Goal: Task Accomplishment & Management: Manage account settings

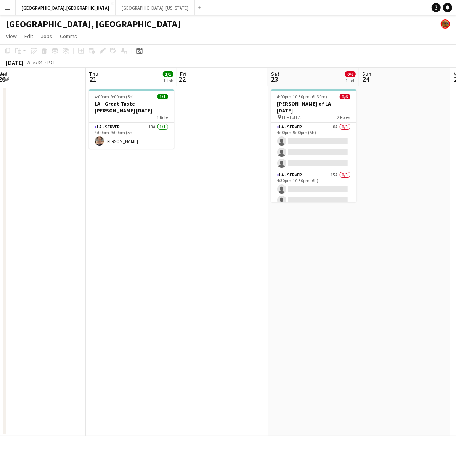
scroll to position [0, 175]
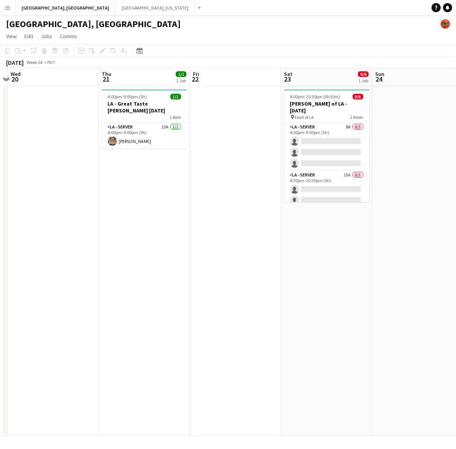
drag, startPoint x: 56, startPoint y: 241, endPoint x: 244, endPoint y: 190, distance: 195.3
click at [244, 190] on app-calendar-viewport "Mon 18 Tue 19 Wed 20 Thu 21 1/1 1 Job Fri 22 Sat 23 0/6 1 Job Sun 24 Mon 25 Tue…" at bounding box center [228, 252] width 456 height 368
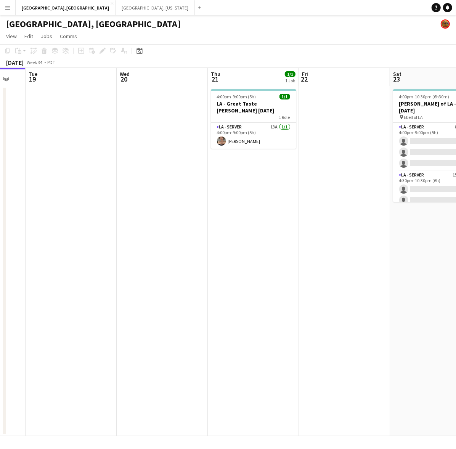
drag, startPoint x: 145, startPoint y: 212, endPoint x: 255, endPoint y: 191, distance: 111.5
click at [255, 191] on app-calendar-viewport "Sun 17 Mon 18 Tue 19 Wed 20 Thu 21 1/1 1 Job Fri 22 Sat 23 0/6 1 Job Sun 24 Mon…" at bounding box center [228, 252] width 456 height 368
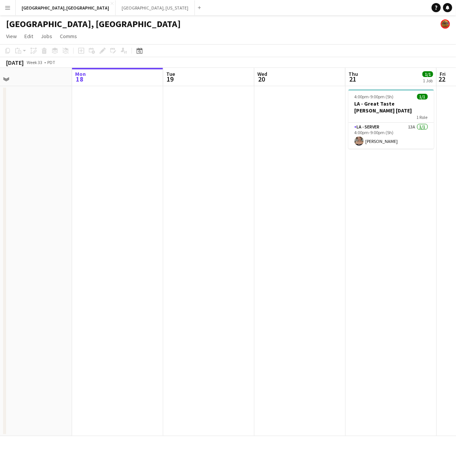
drag, startPoint x: 213, startPoint y: 181, endPoint x: 308, endPoint y: 154, distance: 99.0
click at [311, 155] on app-calendar-viewport "Fri 15 Sat 16 Sun 17 Mon 18 Tue 19 Wed 20 Thu 21 1/1 1 Job Fri 22 Sat 23 0/6 1 …" at bounding box center [228, 252] width 456 height 368
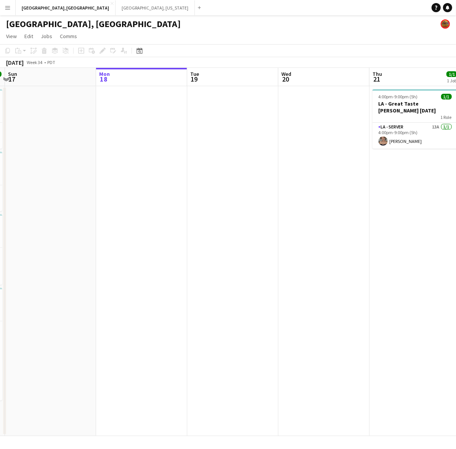
click at [269, 157] on app-calendar-viewport "Fri 15 1/1 1 Job Sat 16 18/18 4 Jobs Sun 17 Mon 18 Tue 19 Wed 20 Thu 21 1/1 1 J…" at bounding box center [228, 252] width 456 height 368
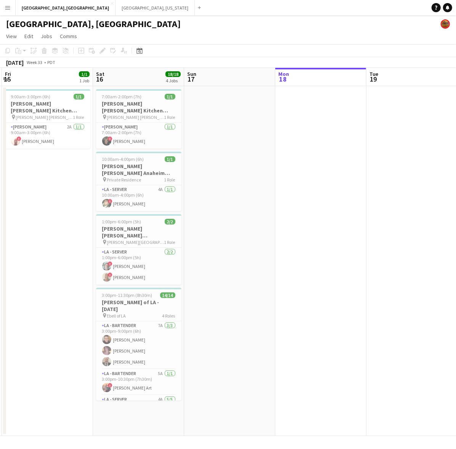
drag, startPoint x: 120, startPoint y: 169, endPoint x: 180, endPoint y: 152, distance: 62.7
click at [143, 161] on app-calendar-viewport "Wed 13 Thu 14 1/1 1 Job Fri 15 1/1 1 Job Sat 16 18/18 4 Jobs Sun 17 Mon 18 Tue …" at bounding box center [228, 252] width 456 height 368
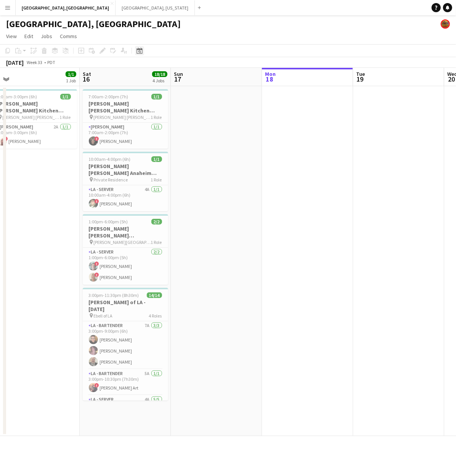
click at [135, 51] on div "Date picker" at bounding box center [139, 50] width 9 height 9
click at [190, 77] on span "Previous month" at bounding box center [185, 76] width 15 height 15
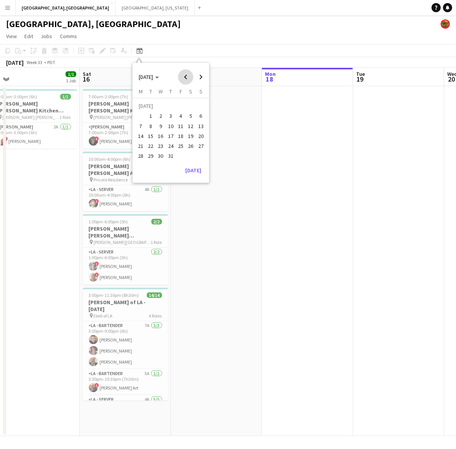
click at [190, 77] on span "Previous month" at bounding box center [185, 76] width 15 height 15
click at [150, 127] on span "10" at bounding box center [150, 128] width 9 height 9
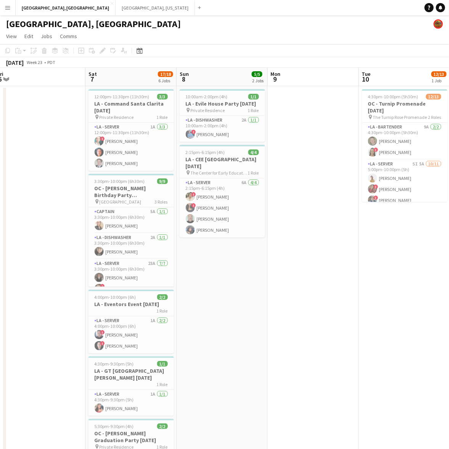
scroll to position [0, 230]
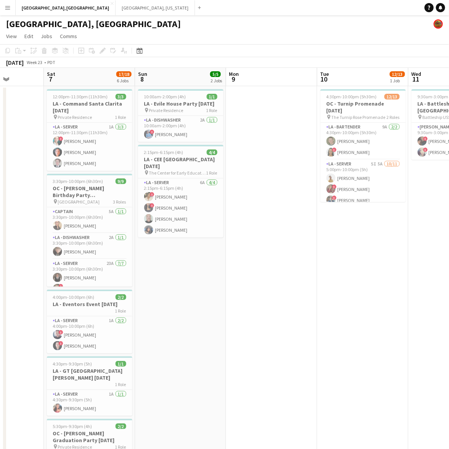
drag, startPoint x: 92, startPoint y: 142, endPoint x: 307, endPoint y: 108, distance: 217.4
click at [307, 108] on app-calendar-viewport "Wed 4 23/24 3 Jobs Thu 5 4/4 1 Job Fri 6 Sat 7 17/18 6 Jobs Sun 8 5/5 2 Jobs Mo…" at bounding box center [224, 323] width 449 height 510
click at [133, 51] on div "Date picker [DATE] [DATE] [DATE] M [DATE] T [DATE] W [DATE] T [DATE] F [DATE] S…" at bounding box center [137, 50] width 17 height 9
click at [137, 50] on icon at bounding box center [140, 51] width 6 height 6
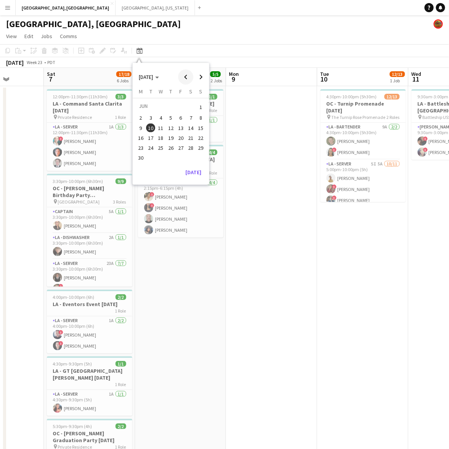
click at [189, 78] on span "Previous month" at bounding box center [185, 76] width 15 height 15
click at [167, 109] on span "1" at bounding box center [170, 107] width 9 height 11
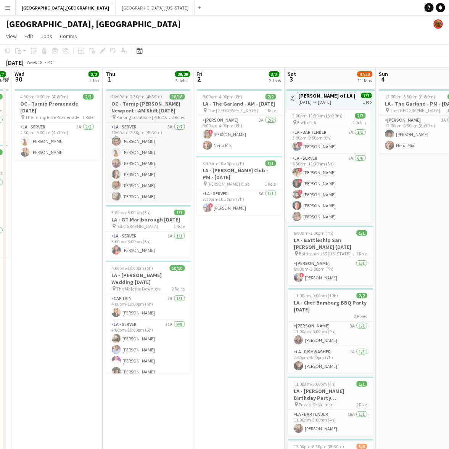
click at [159, 112] on h3 "OC - Turnip [PERSON_NAME] Newport - AM Shift [DATE]" at bounding box center [148, 107] width 85 height 14
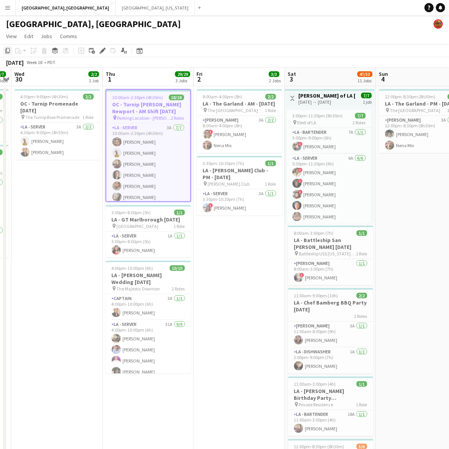
click at [5, 52] on icon "Copy" at bounding box center [8, 51] width 6 height 6
click at [185, 20] on div "[GEOGRAPHIC_DATA], [GEOGRAPHIC_DATA]" at bounding box center [224, 22] width 449 height 14
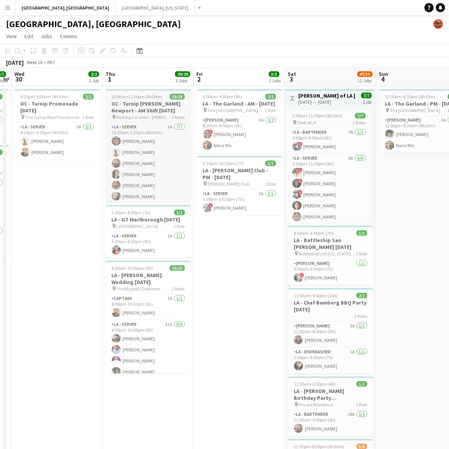
click at [153, 109] on h3 "OC - Turnip [PERSON_NAME] Newport - AM Shift [DATE]" at bounding box center [148, 107] width 85 height 14
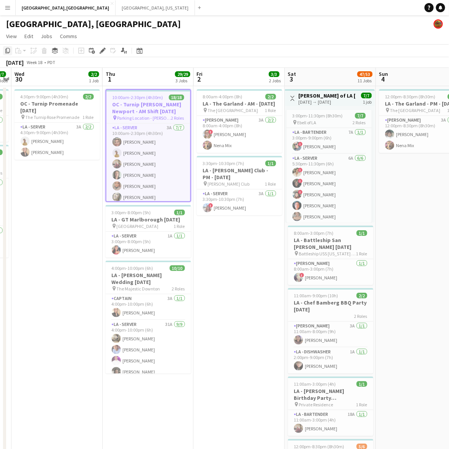
click at [8, 50] on icon "Copy" at bounding box center [8, 51] width 6 height 6
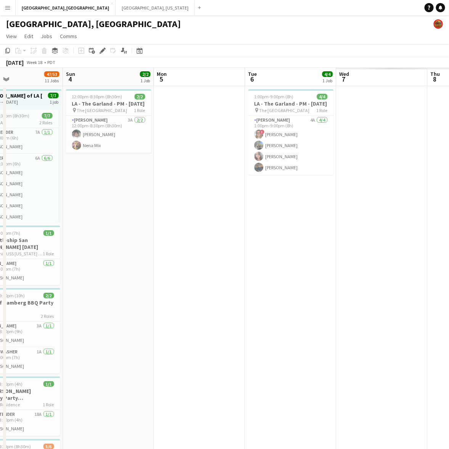
drag, startPoint x: 403, startPoint y: 197, endPoint x: 161, endPoint y: 251, distance: 247.3
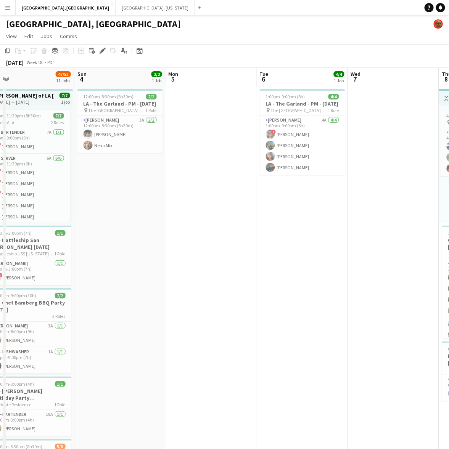
drag, startPoint x: 295, startPoint y: 232, endPoint x: 117, endPoint y: 269, distance: 181.3
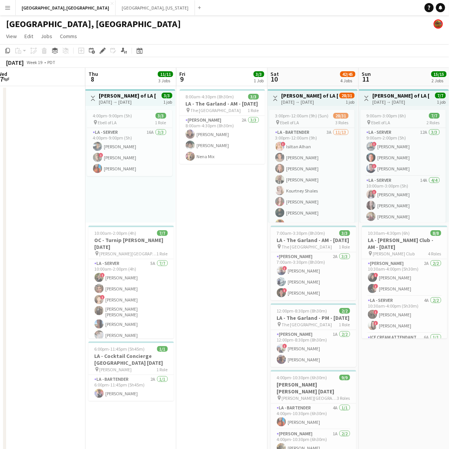
scroll to position [0, 280]
drag, startPoint x: 231, startPoint y: 260, endPoint x: 92, endPoint y: 304, distance: 146.1
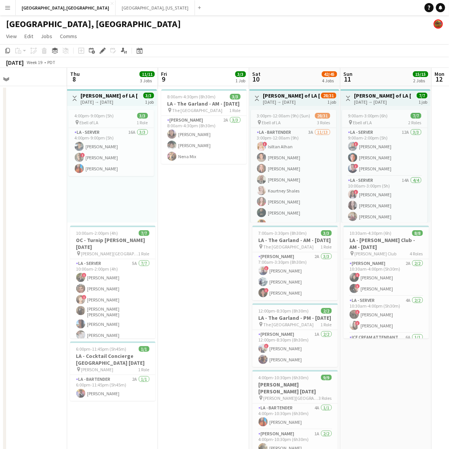
scroll to position [0, 238]
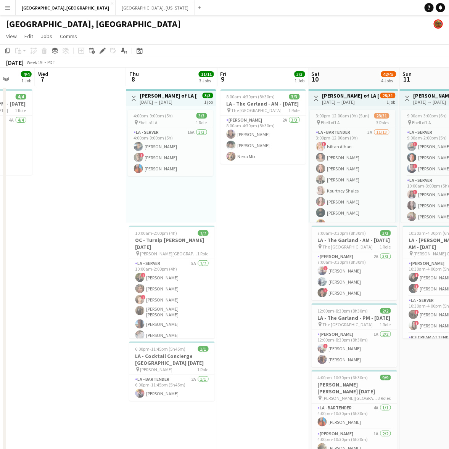
drag, startPoint x: 212, startPoint y: 213, endPoint x: -4, endPoint y: 288, distance: 228.6
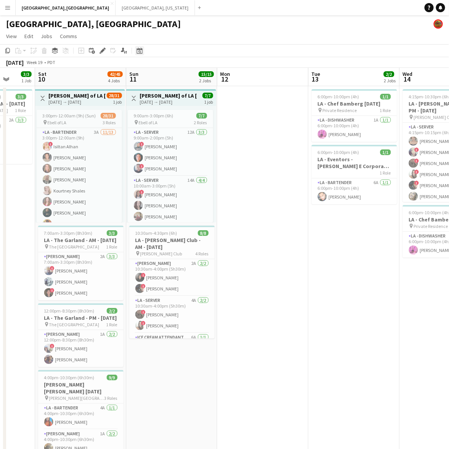
click at [138, 51] on icon at bounding box center [139, 51] width 3 height 3
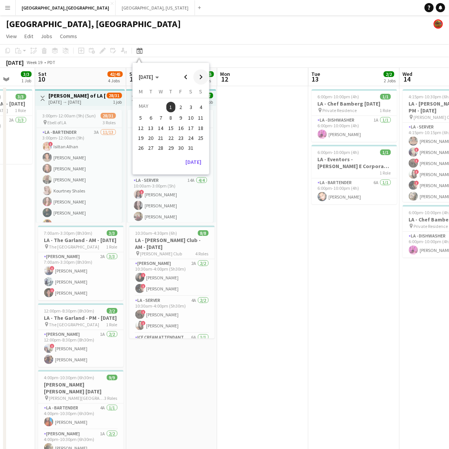
click at [198, 77] on span "Next month" at bounding box center [200, 76] width 15 height 15
click at [170, 136] on span "21" at bounding box center [170, 137] width 9 height 9
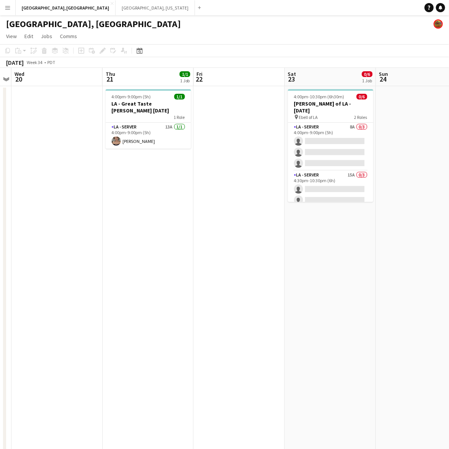
drag, startPoint x: 149, startPoint y: 210, endPoint x: 157, endPoint y: 205, distance: 9.6
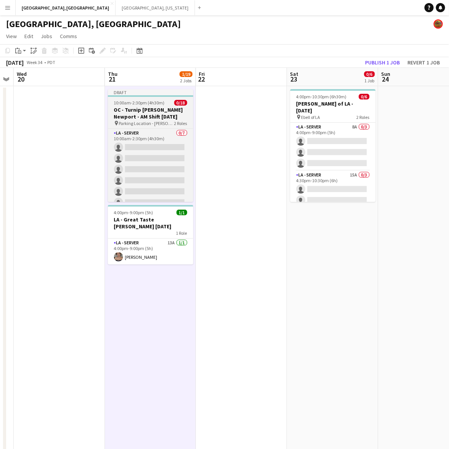
click at [141, 109] on h3 "OC - Turnip [PERSON_NAME] Newport - AM Shift [DATE]" at bounding box center [150, 113] width 85 height 14
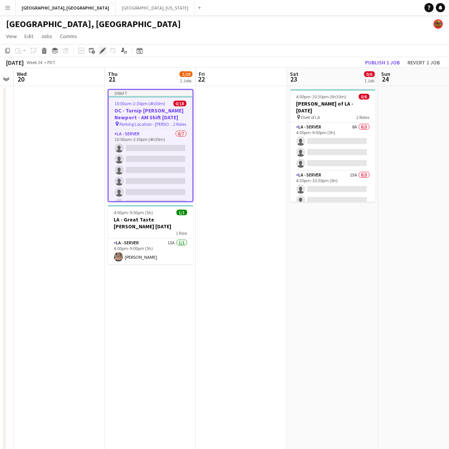
click at [101, 52] on icon at bounding box center [102, 51] width 4 height 4
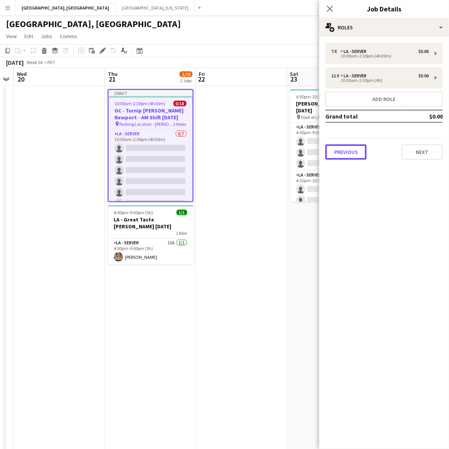
click at [359, 149] on button "Previous" at bounding box center [345, 152] width 41 height 15
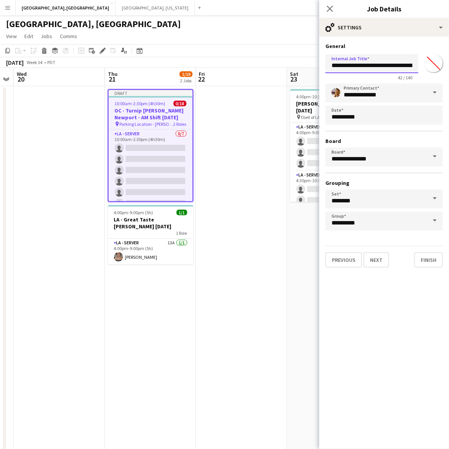
click at [404, 64] on input "**********" at bounding box center [371, 63] width 93 height 19
click at [405, 63] on input "**********" at bounding box center [371, 63] width 93 height 19
drag, startPoint x: 373, startPoint y: 66, endPoint x: 457, endPoint y: 65, distance: 83.9
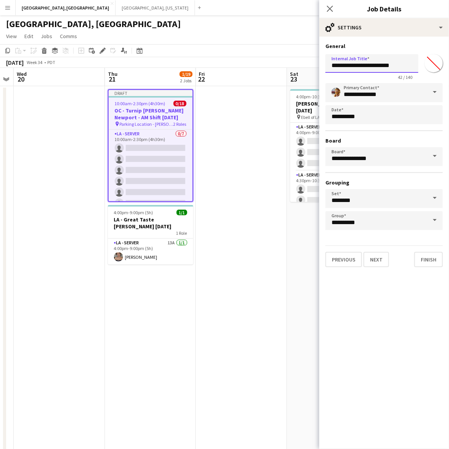
scroll to position [0, 0]
type input "**********"
click button "Next" at bounding box center [377, 259] width 26 height 15
type input "*******"
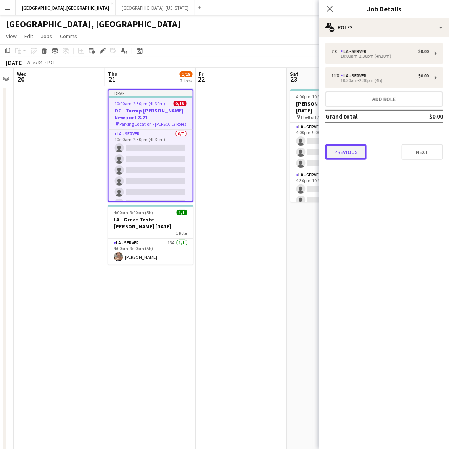
click at [353, 153] on button "Previous" at bounding box center [345, 152] width 41 height 15
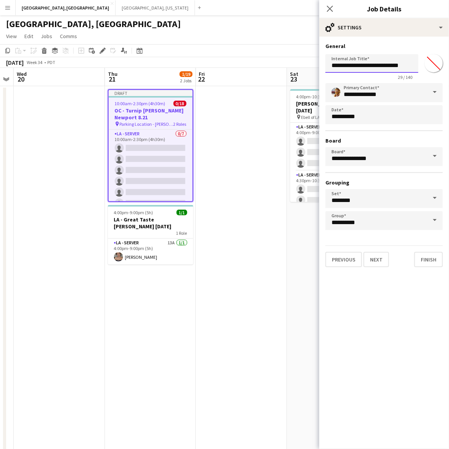
click at [411, 64] on input "**********" at bounding box center [371, 63] width 93 height 19
type input "**********"
click at [371, 256] on button "Next" at bounding box center [377, 259] width 26 height 15
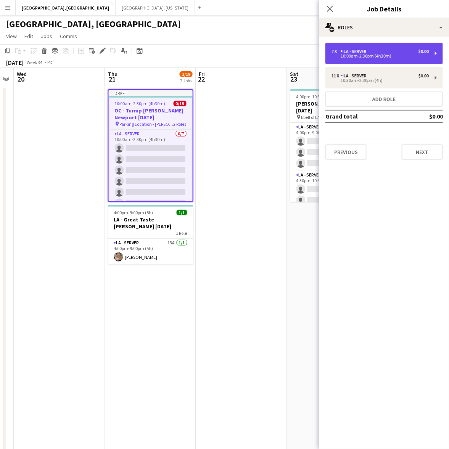
click at [369, 58] on div "10:00am-2:30pm (4h30m)" at bounding box center [379, 56] width 97 height 4
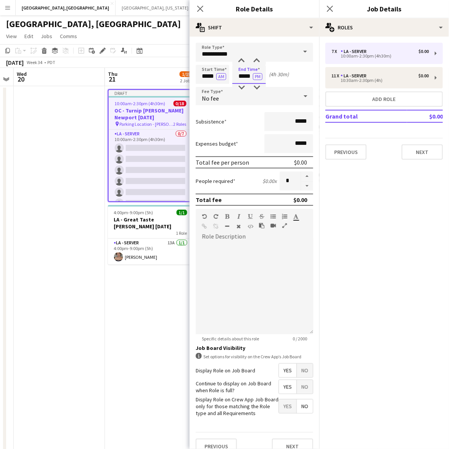
drag, startPoint x: 236, startPoint y: 71, endPoint x: 306, endPoint y: 69, distance: 69.8
click at [306, 69] on form "**********" at bounding box center [255, 252] width 130 height 418
type input "*****"
click at [301, 176] on button "button" at bounding box center [307, 177] width 12 height 10
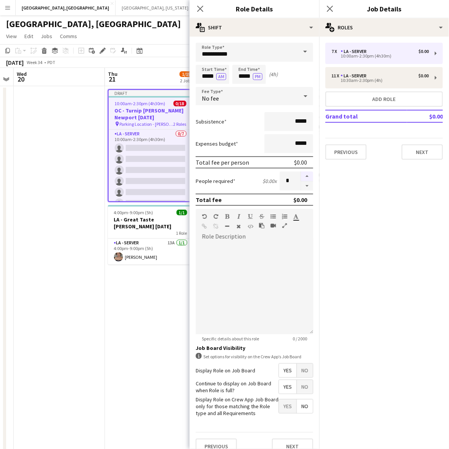
click at [301, 176] on button "button" at bounding box center [307, 177] width 12 height 10
type input "**"
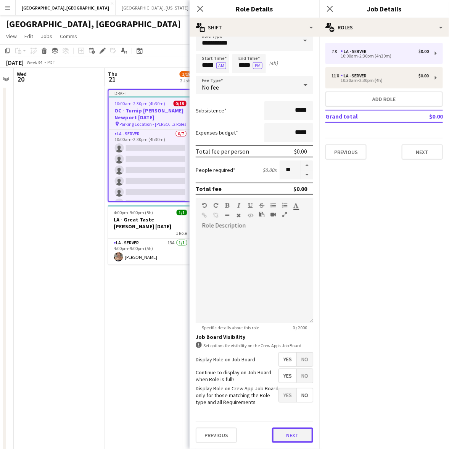
click at [282, 436] on button "Next" at bounding box center [292, 435] width 41 height 15
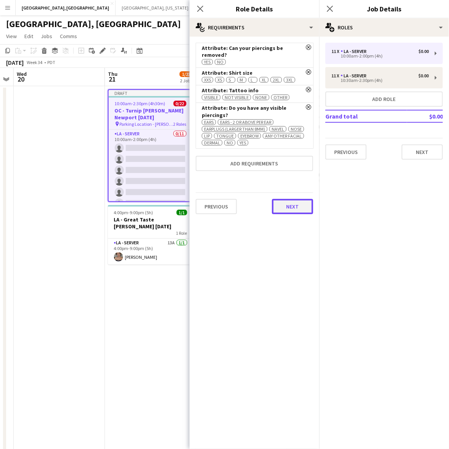
click at [296, 202] on button "Next" at bounding box center [292, 206] width 41 height 15
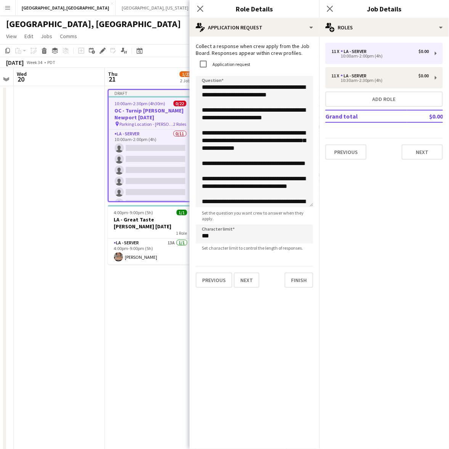
drag, startPoint x: 304, startPoint y: 117, endPoint x: 312, endPoint y: 233, distance: 116.6
click at [312, 207] on textarea "**********" at bounding box center [254, 142] width 117 height 132
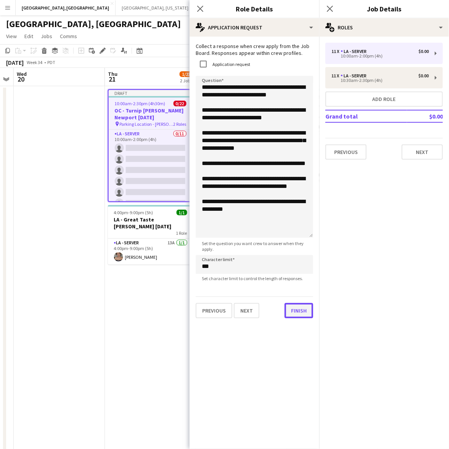
click at [292, 311] on button "Finish" at bounding box center [299, 310] width 29 height 15
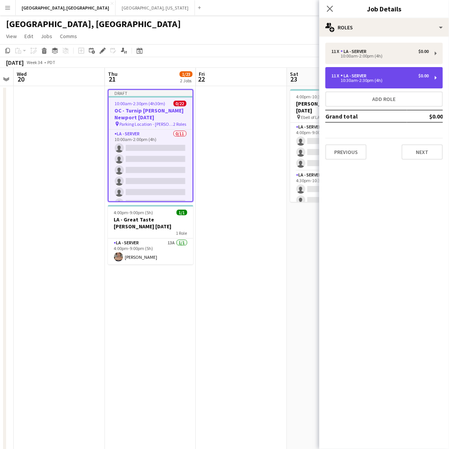
click at [380, 86] on div "11 x LA - Server $0.00 10:30am-2:30pm (4h)" at bounding box center [383, 77] width 117 height 21
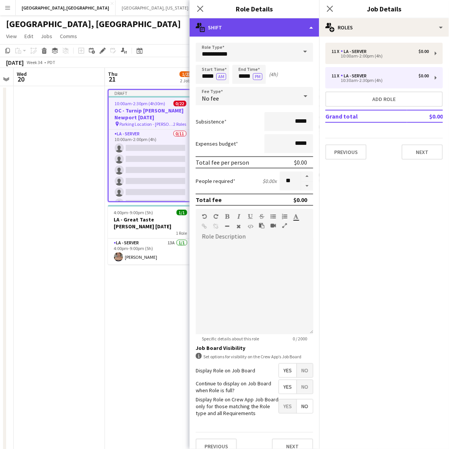
click at [259, 31] on div "multiple-actions-text Shift" at bounding box center [255, 27] width 130 height 18
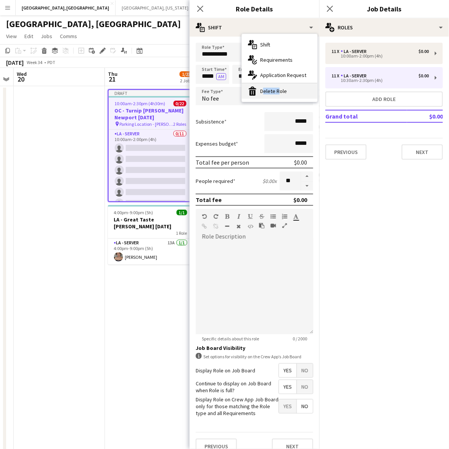
click at [277, 94] on div "bin-2 Delete Role" at bounding box center [280, 91] width 76 height 15
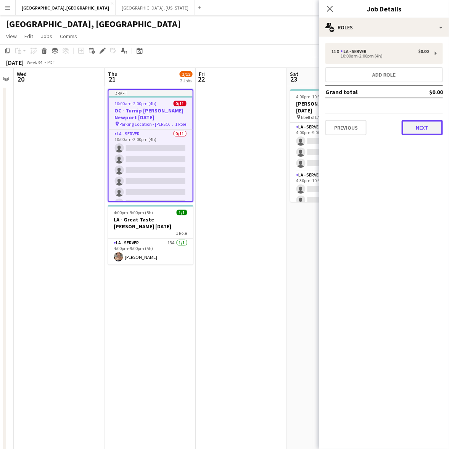
click at [420, 128] on button "Next" at bounding box center [422, 127] width 41 height 15
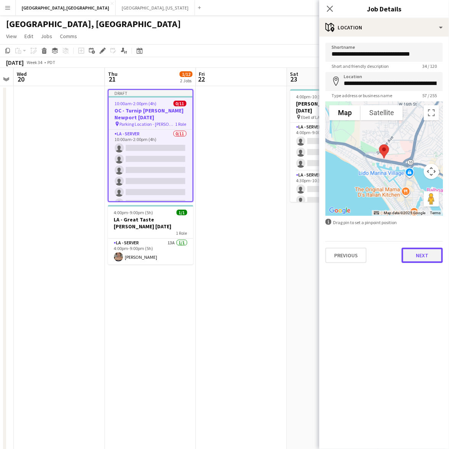
click at [430, 259] on button "Next" at bounding box center [422, 255] width 41 height 15
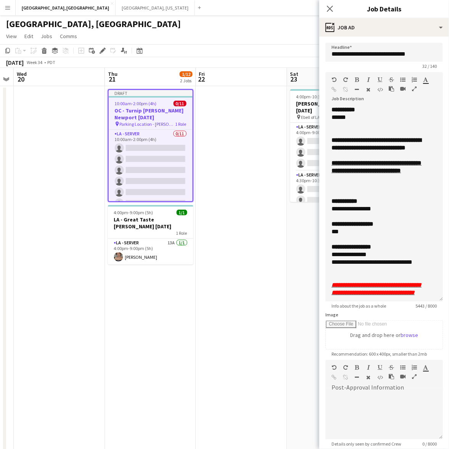
drag, startPoint x: 436, startPoint y: 149, endPoint x: 411, endPoint y: 376, distance: 228.3
click at [418, 302] on div "**********" at bounding box center [383, 204] width 117 height 196
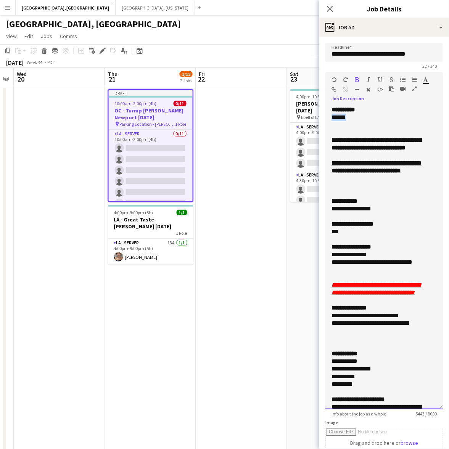
drag, startPoint x: 359, startPoint y: 116, endPoint x: 328, endPoint y: 117, distance: 30.5
click at [328, 117] on div "**********" at bounding box center [383, 258] width 117 height 304
drag, startPoint x: 384, startPoint y: 225, endPoint x: 357, endPoint y: 222, distance: 26.5
click at [357, 213] on div "**********" at bounding box center [376, 209] width 91 height 8
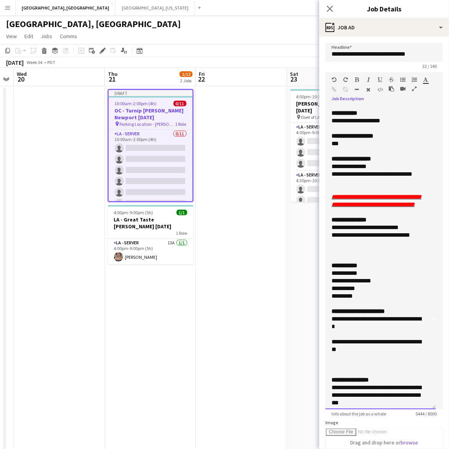
scroll to position [143, 0]
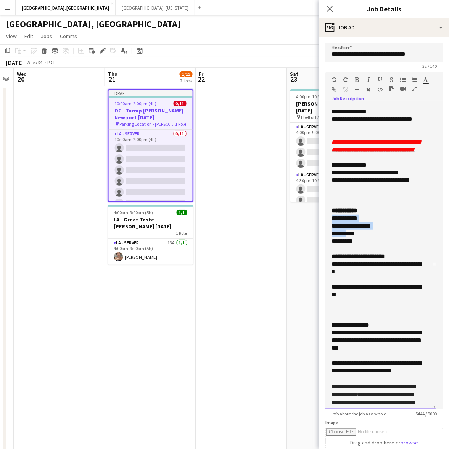
drag, startPoint x: 337, startPoint y: 256, endPoint x: 329, endPoint y: 248, distance: 10.5
drag, startPoint x: 329, startPoint y: 248, endPoint x: 347, endPoint y: 265, distance: 25.1
click at [347, 238] on div "**********" at bounding box center [376, 234] width 91 height 8
drag, startPoint x: 357, startPoint y: 272, endPoint x: 329, endPoint y: 251, distance: 34.9
click at [329, 251] on div "**********" at bounding box center [380, 258] width 110 height 304
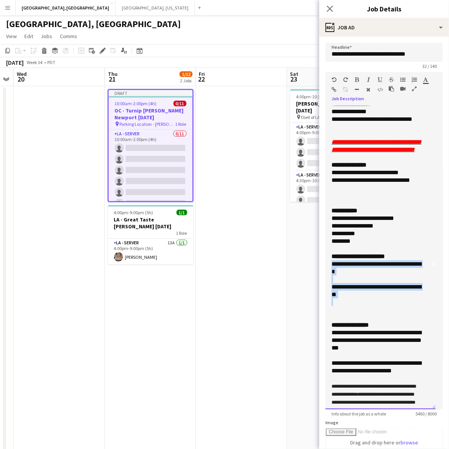
drag, startPoint x: 357, startPoint y: 332, endPoint x: 327, endPoint y: 297, distance: 46.3
click at [327, 297] on div "**********" at bounding box center [380, 258] width 110 height 304
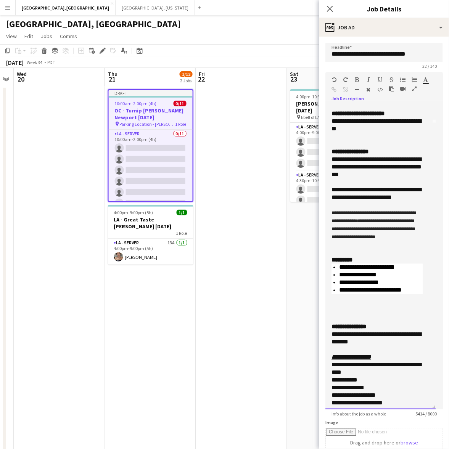
scroll to position [334, 0]
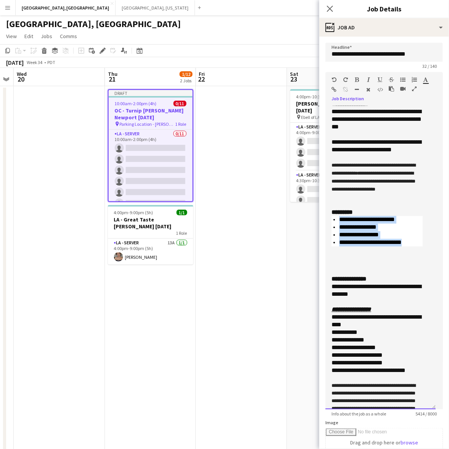
drag, startPoint x: 417, startPoint y: 281, endPoint x: 335, endPoint y: 260, distance: 84.6
click at [335, 247] on ul "**********" at bounding box center [376, 231] width 91 height 31
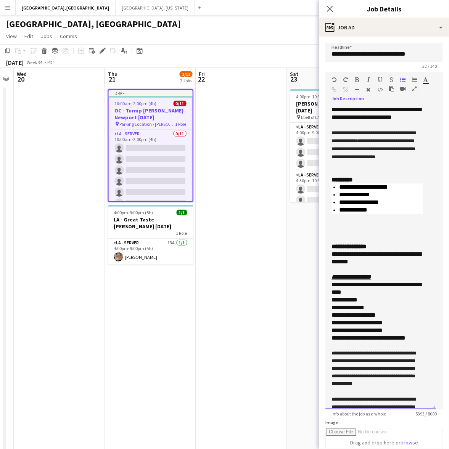
scroll to position [381, 0]
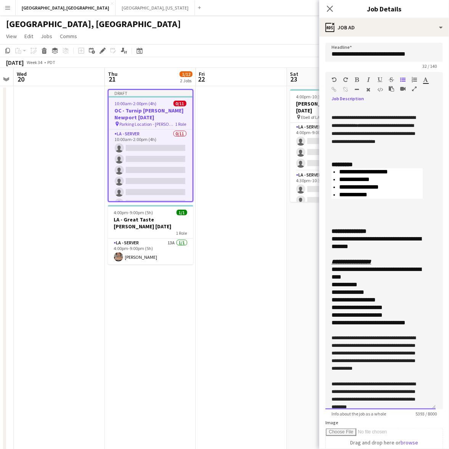
click at [420, 251] on div "**********" at bounding box center [376, 243] width 91 height 15
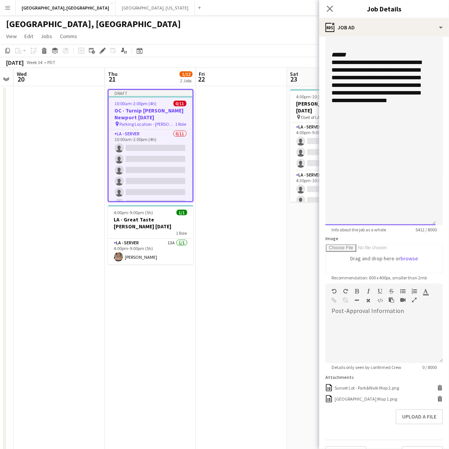
scroll to position [201, 0]
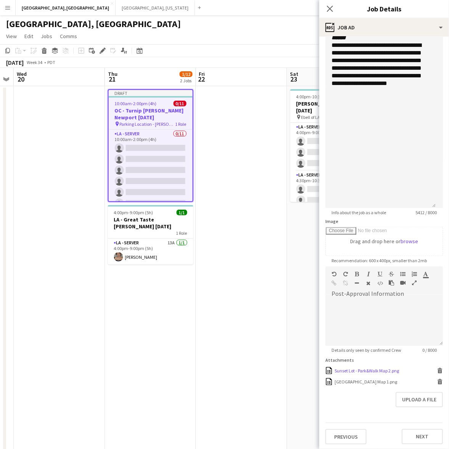
click at [437, 368] on icon "Delete" at bounding box center [440, 371] width 6 height 6
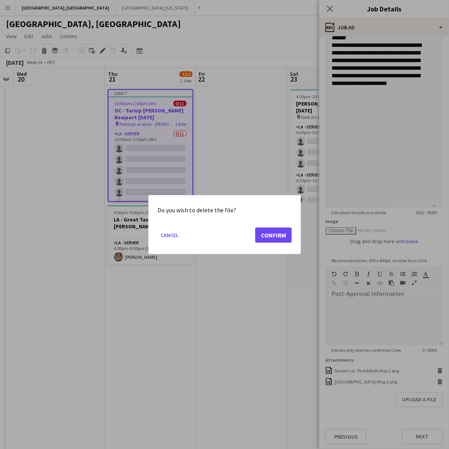
click at [271, 225] on mat-dialog-actions "Cancel Confirm" at bounding box center [225, 238] width 134 height 32
click at [273, 236] on button "Confirm" at bounding box center [273, 234] width 37 height 15
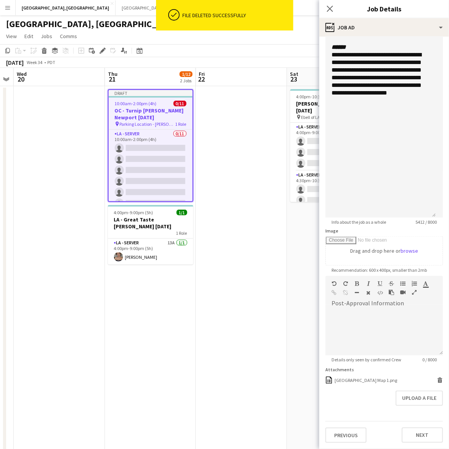
scroll to position [191, 0]
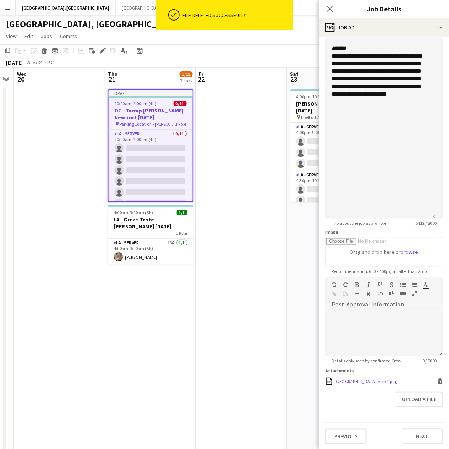
click at [438, 381] on icon at bounding box center [440, 382] width 4 height 3
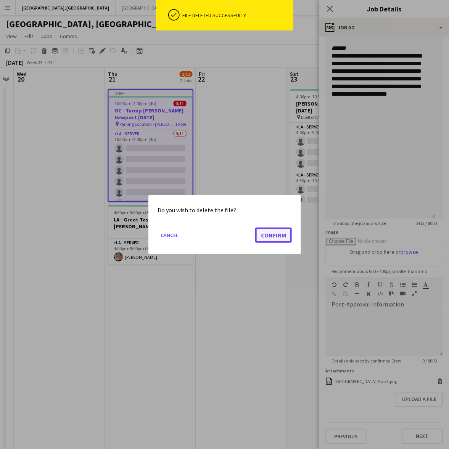
drag, startPoint x: 276, startPoint y: 235, endPoint x: 315, endPoint y: 259, distance: 45.7
click at [276, 235] on button "Confirm" at bounding box center [273, 234] width 37 height 15
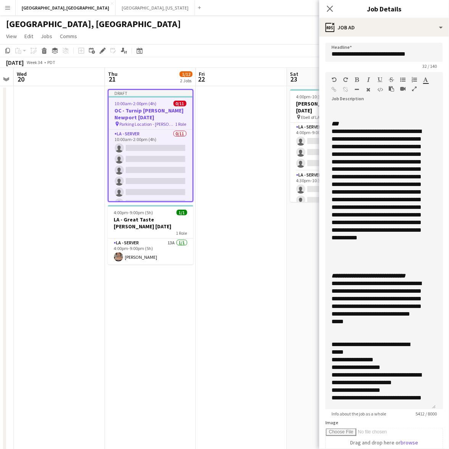
scroll to position [184, 0]
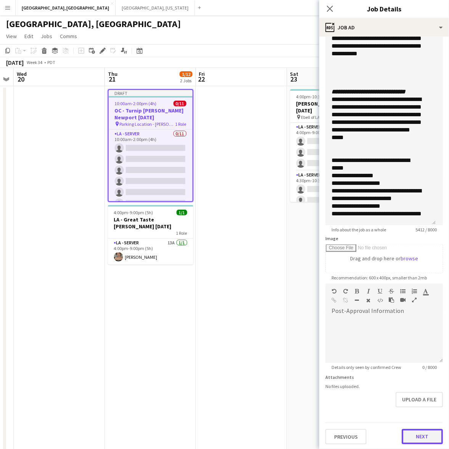
click at [420, 435] on button "Next" at bounding box center [422, 436] width 41 height 15
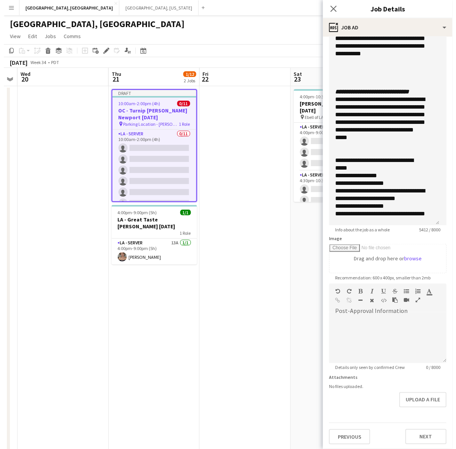
scroll to position [0, 0]
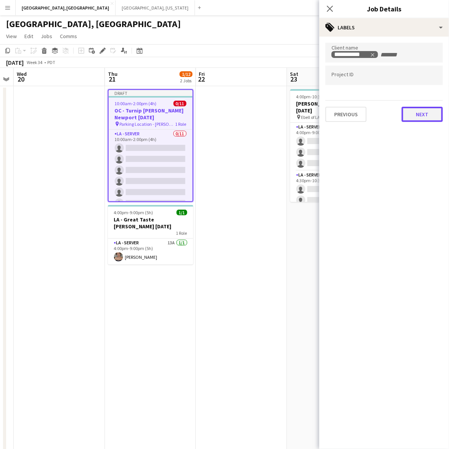
click at [405, 111] on button "Next" at bounding box center [422, 114] width 41 height 15
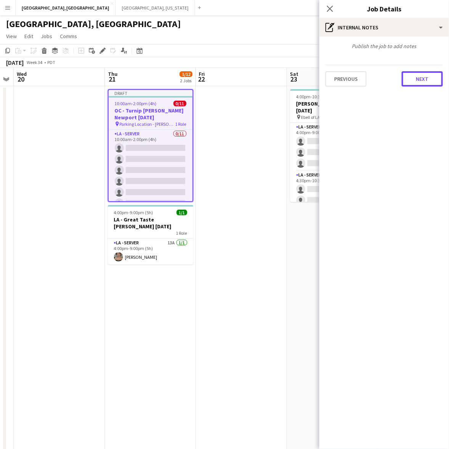
click at [409, 79] on button "Next" at bounding box center [422, 78] width 41 height 15
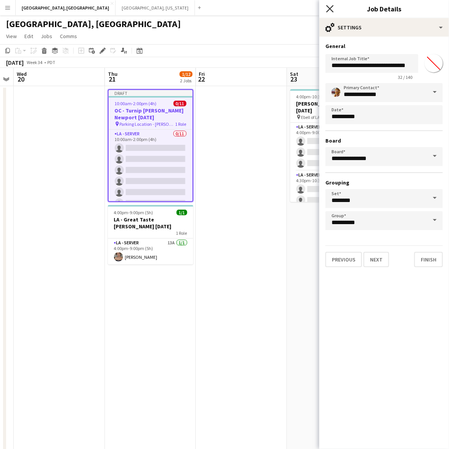
click at [331, 6] on icon "Close pop-in" at bounding box center [329, 8] width 7 height 7
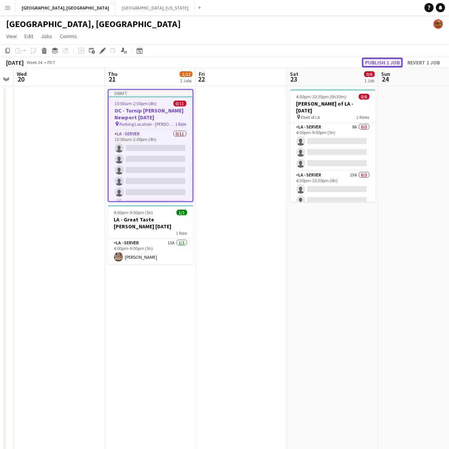
click at [374, 59] on button "Publish 1 job" at bounding box center [382, 63] width 41 height 10
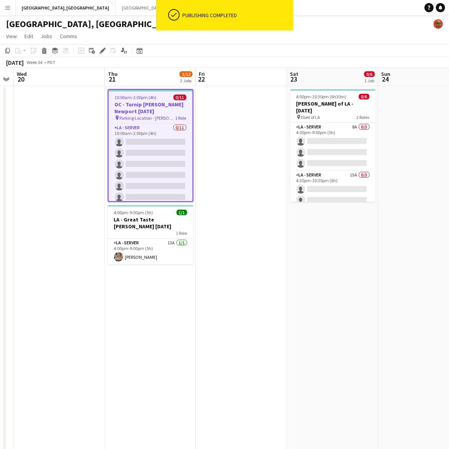
click at [171, 157] on app-card-role "LA - Server 0/11 10:00am-2:00pm (4h) single-neutral-actions single-neutral-acti…" at bounding box center [151, 192] width 84 height 137
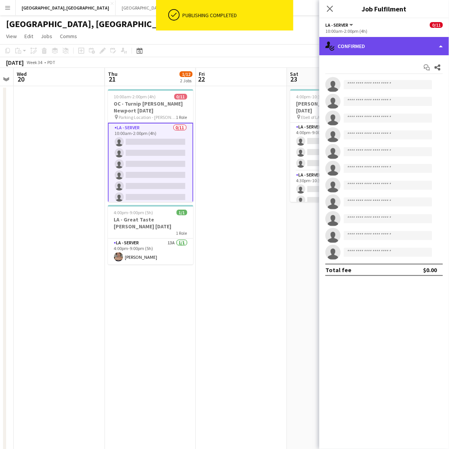
click at [360, 49] on div "single-neutral-actions-check-2 Confirmed" at bounding box center [384, 46] width 130 height 18
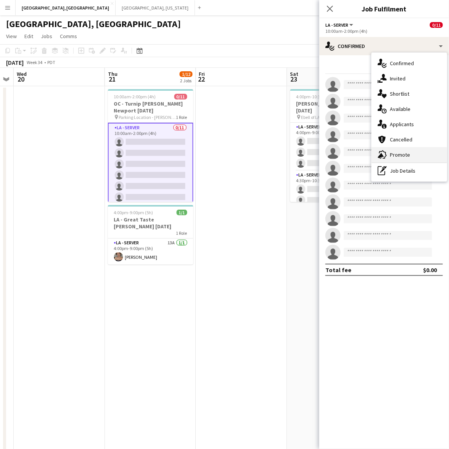
click at [396, 154] on div "advertising-megaphone Promote" at bounding box center [410, 154] width 76 height 15
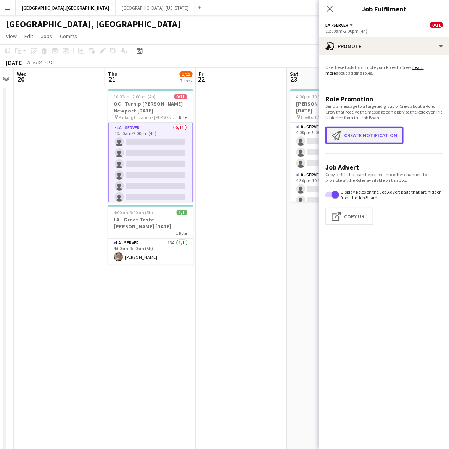
click at [362, 140] on button "Create notification Create notification" at bounding box center [364, 136] width 78 height 18
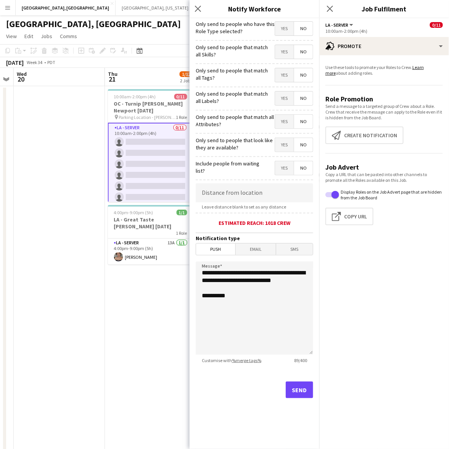
drag, startPoint x: 283, startPoint y: 35, endPoint x: 281, endPoint y: 31, distance: 4.3
click at [282, 35] on mat-button-toggle-group "Yes No" at bounding box center [294, 28] width 39 height 14
click at [281, 31] on span "Yes" at bounding box center [284, 29] width 19 height 14
click at [310, 388] on button "Send" at bounding box center [299, 390] width 27 height 17
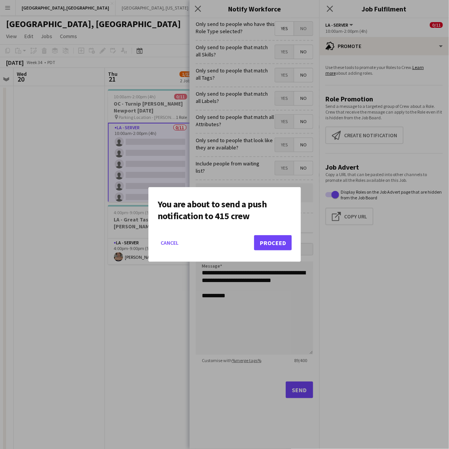
click at [273, 235] on mat-dialog-actions "Cancel Proceed" at bounding box center [225, 246] width 134 height 32
click at [276, 244] on button "Proceed" at bounding box center [273, 242] width 38 height 15
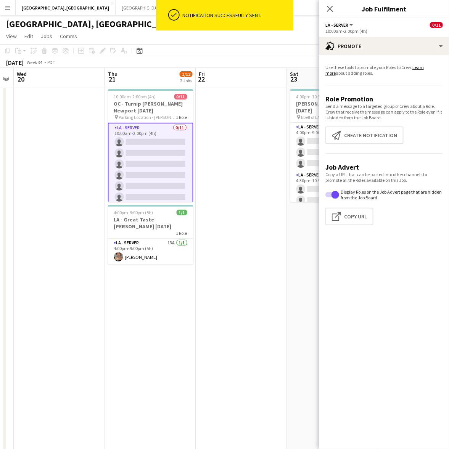
click at [9, 5] on app-icon "Menu" at bounding box center [8, 8] width 6 height 6
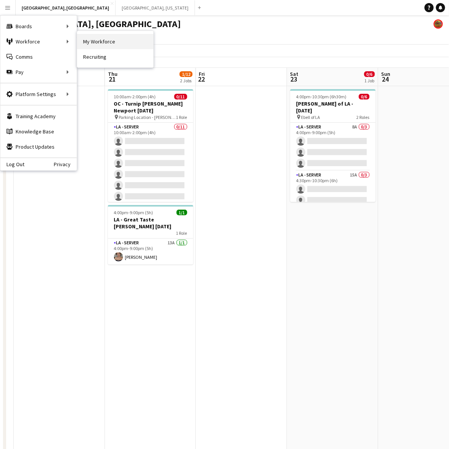
click at [102, 40] on link "My Workforce" at bounding box center [115, 41] width 76 height 15
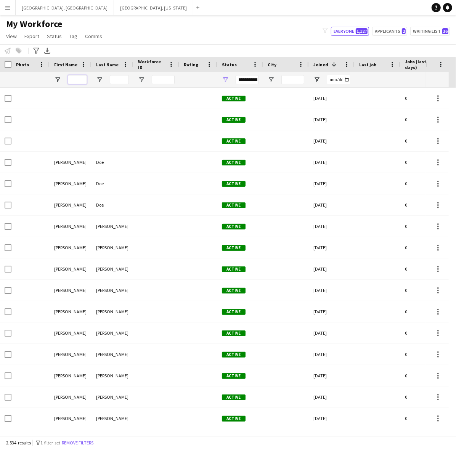
click at [72, 81] on input "First Name Filter Input" at bounding box center [77, 79] width 19 height 9
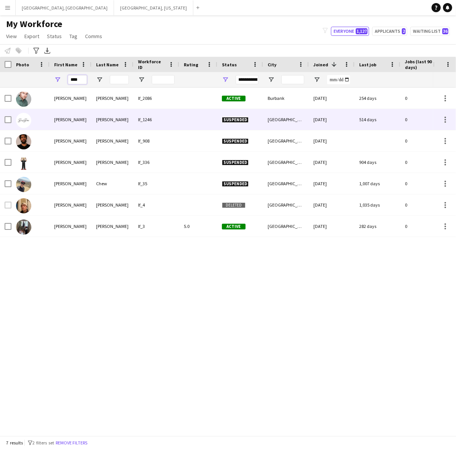
type input "****"
click at [79, 119] on div "[PERSON_NAME]" at bounding box center [71, 119] width 42 height 21
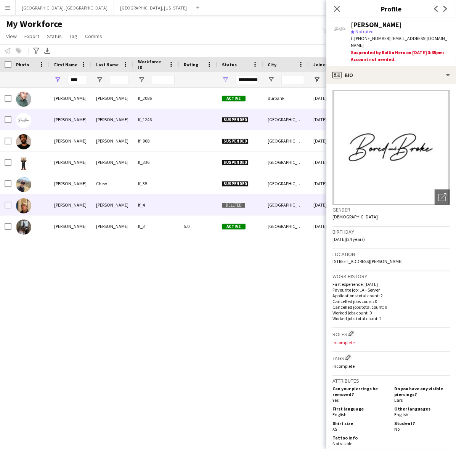
click at [102, 205] on div "[PERSON_NAME]" at bounding box center [113, 205] width 42 height 21
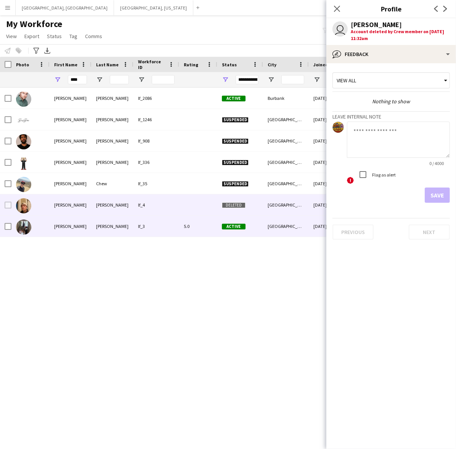
click at [65, 221] on div "[PERSON_NAME]" at bounding box center [71, 226] width 42 height 21
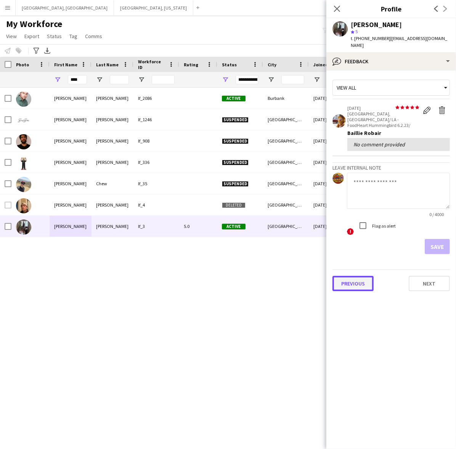
click at [359, 276] on button "Previous" at bounding box center [353, 283] width 41 height 15
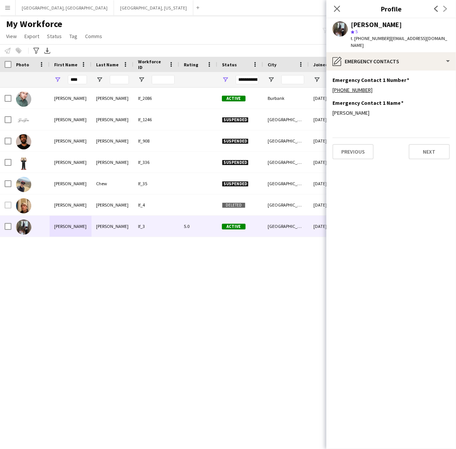
click at [365, 138] on div "Previous Next" at bounding box center [391, 149] width 117 height 22
click at [365, 148] on button "Previous" at bounding box center [353, 151] width 41 height 15
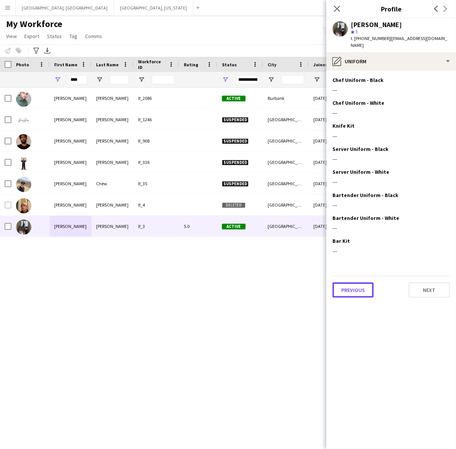
click at [355, 283] on button "Previous" at bounding box center [353, 290] width 41 height 15
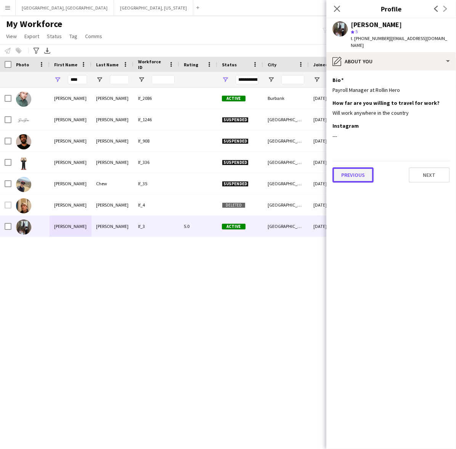
click at [371, 167] on button "Previous" at bounding box center [353, 174] width 41 height 15
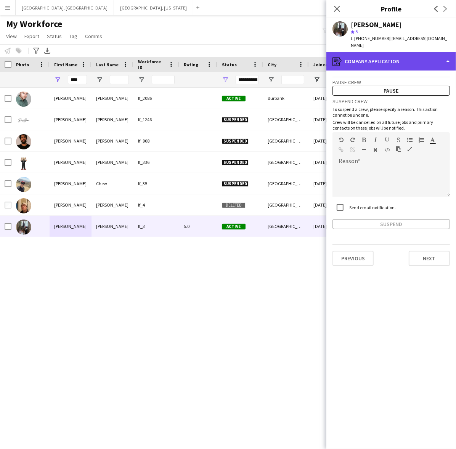
click at [388, 55] on div "register Company application" at bounding box center [392, 61] width 130 height 18
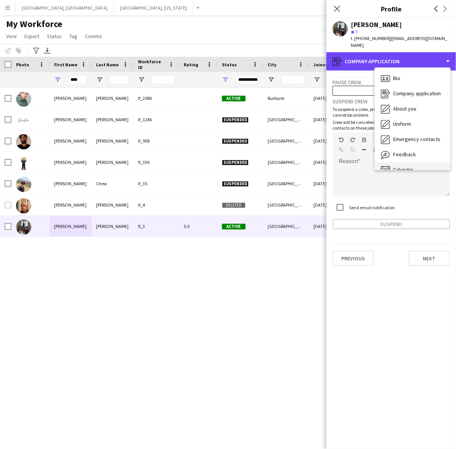
scroll to position [10, 0]
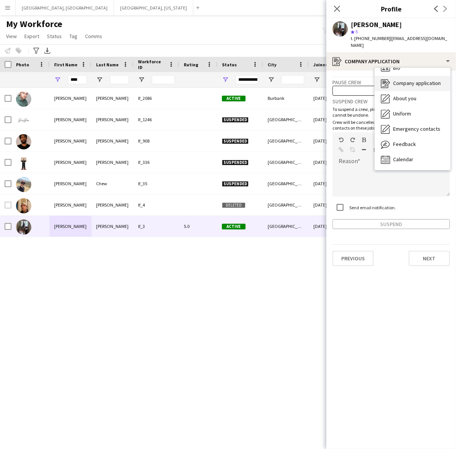
click at [400, 80] on span "Company application" at bounding box center [417, 83] width 48 height 7
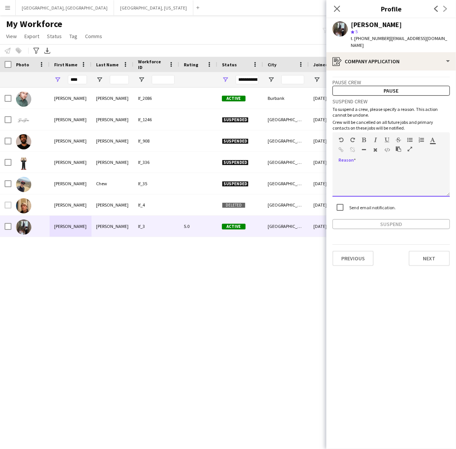
drag, startPoint x: 380, startPoint y: 178, endPoint x: 373, endPoint y: 170, distance: 11.1
click at [380, 177] on div at bounding box center [391, 181] width 117 height 31
click at [351, 219] on button "Suspend" at bounding box center [391, 224] width 117 height 10
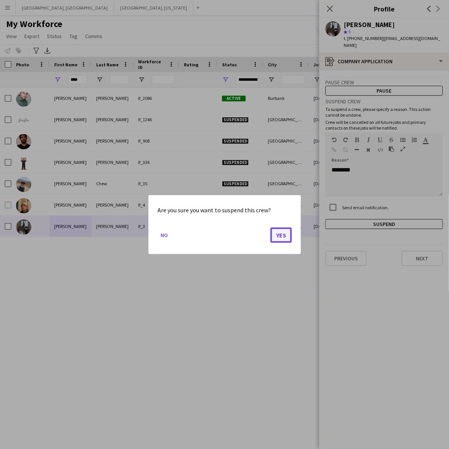
click at [279, 238] on button "Yes" at bounding box center [280, 234] width 21 height 15
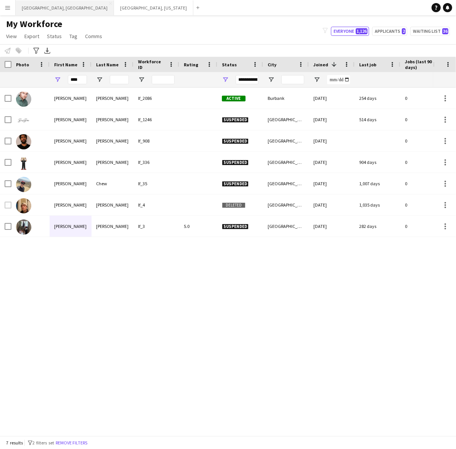
click at [44, 7] on button "[GEOGRAPHIC_DATA], [GEOGRAPHIC_DATA] Close" at bounding box center [65, 7] width 98 height 15
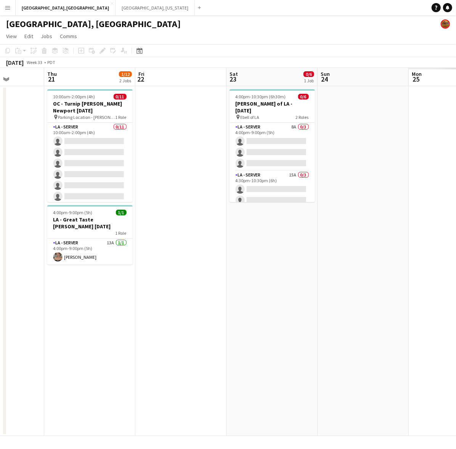
scroll to position [0, 277]
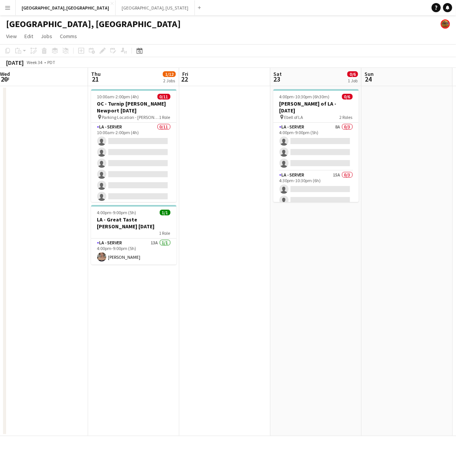
drag, startPoint x: 315, startPoint y: 163, endPoint x: 55, endPoint y: 211, distance: 263.7
click at [55, 211] on app-calendar-viewport "Sun 17 Mon 18 Tue 19 Wed 20 Thu 21 1/12 2 Jobs Fri 22 Sat 23 0/6 1 Job Sun 24 M…" at bounding box center [228, 252] width 456 height 368
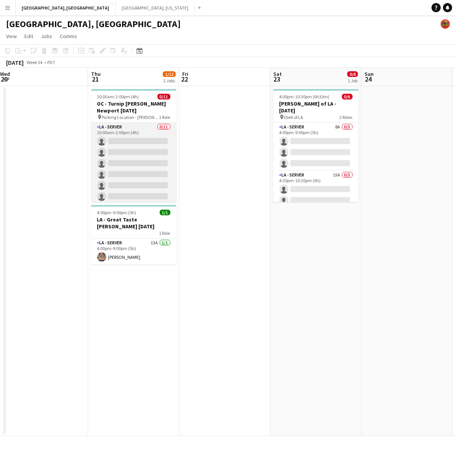
click at [132, 179] on app-card-role "LA - Server 0/11 10:00am-2:00pm (4h) single-neutral-actions single-neutral-acti…" at bounding box center [133, 191] width 85 height 137
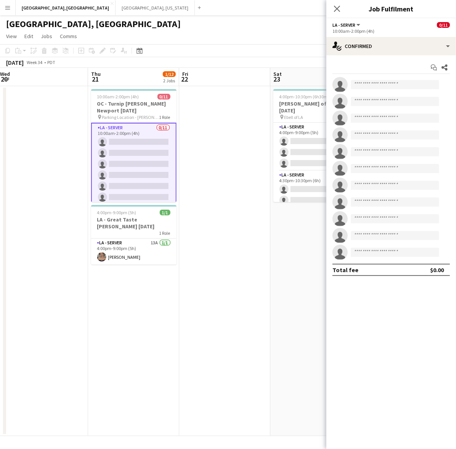
click at [372, 35] on app-options-switcher "LA - Server All roles LA - Server 0/11 10:00am-2:00pm (4h)" at bounding box center [392, 27] width 130 height 19
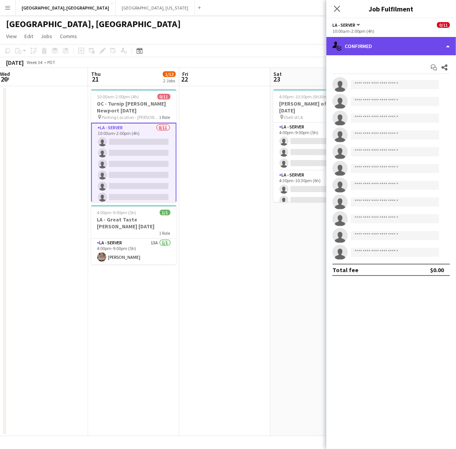
click at [378, 43] on div "single-neutral-actions-check-2 Confirmed" at bounding box center [392, 46] width 130 height 18
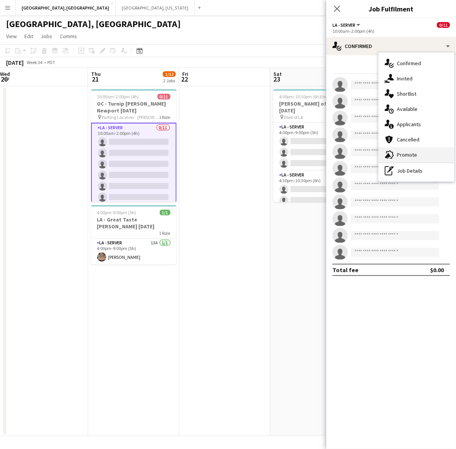
click at [410, 156] on div "advertising-megaphone Promote" at bounding box center [417, 154] width 76 height 15
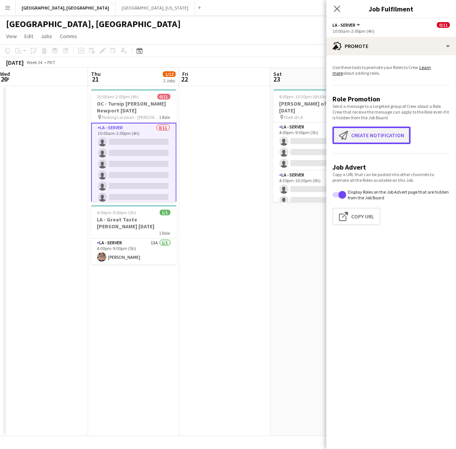
click at [372, 132] on button "Create notification Create notification" at bounding box center [372, 136] width 78 height 18
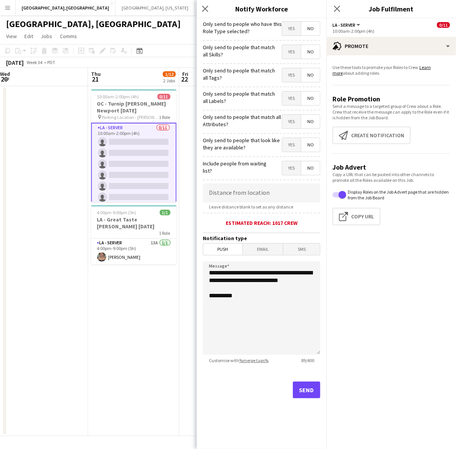
click at [288, 34] on span "Yes" at bounding box center [291, 29] width 19 height 14
click at [310, 392] on button "Send" at bounding box center [306, 390] width 27 height 17
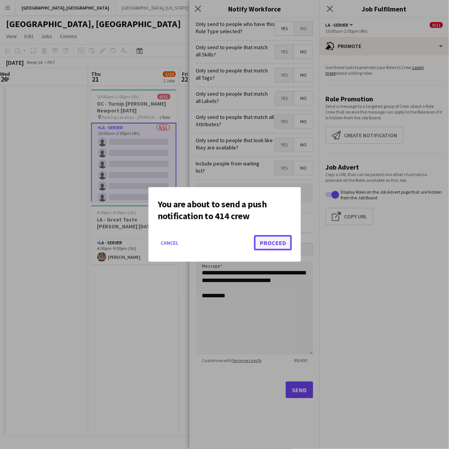
click at [262, 239] on button "Proceed" at bounding box center [273, 242] width 38 height 15
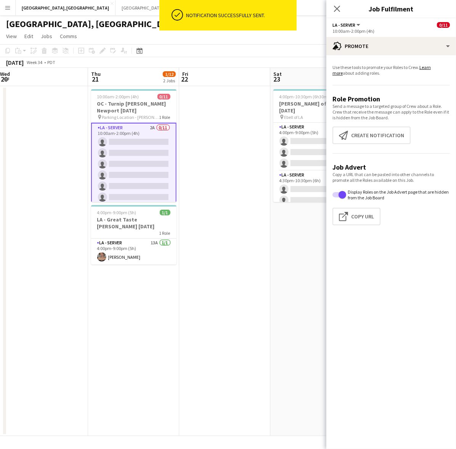
click at [137, 155] on app-card-role "LA - Server 2A 0/11 10:00am-2:00pm (4h) single-neutral-actions single-neutral-a…" at bounding box center [133, 192] width 85 height 138
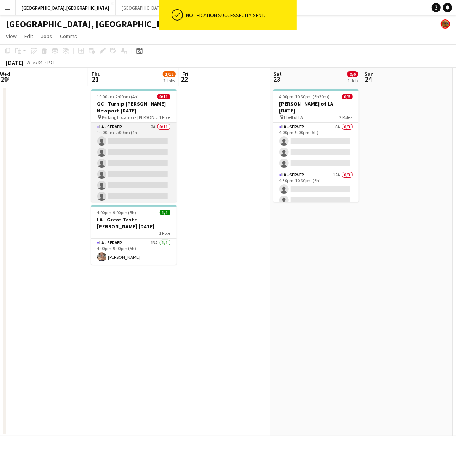
click at [126, 163] on app-card-role "LA - Server 2A 0/11 10:00am-2:00pm (4h) single-neutral-actions single-neutral-a…" at bounding box center [133, 191] width 85 height 137
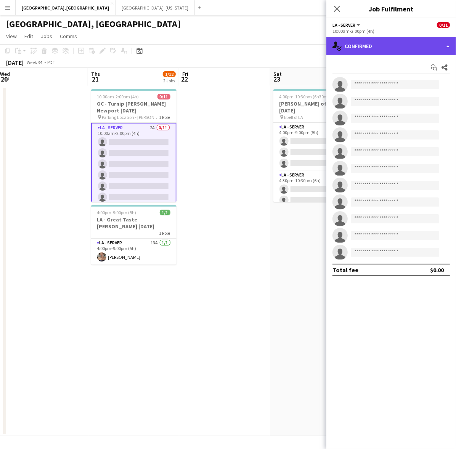
click at [414, 54] on div "single-neutral-actions-check-2 Confirmed" at bounding box center [392, 46] width 130 height 18
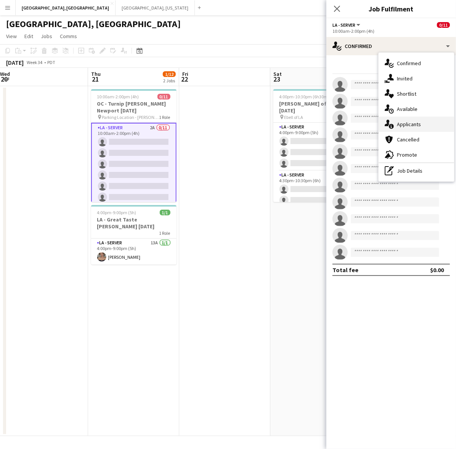
click at [418, 123] on div "single-neutral-actions-information Applicants" at bounding box center [417, 124] width 76 height 15
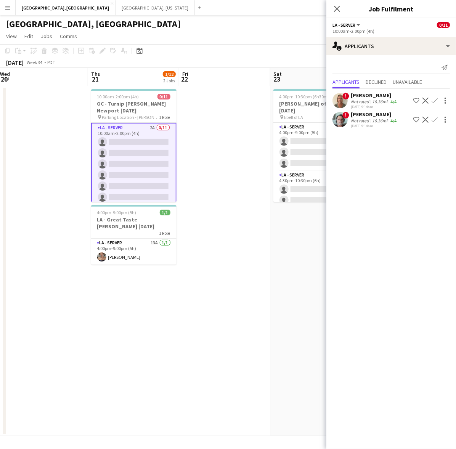
click at [347, 103] on app-user-avatar at bounding box center [340, 100] width 15 height 15
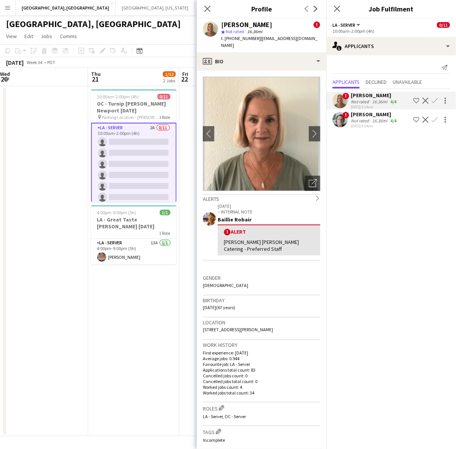
click at [437, 98] on app-icon "Confirm" at bounding box center [435, 101] width 6 height 6
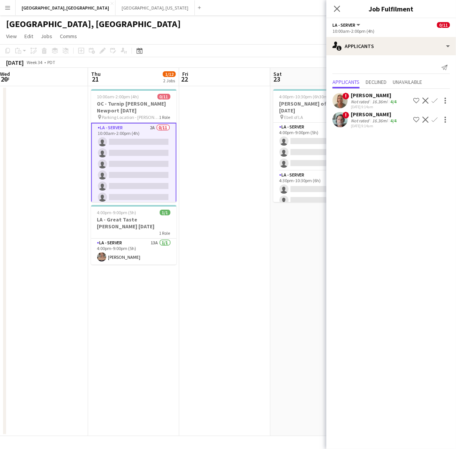
click at [437, 98] on app-icon "Confirm" at bounding box center [435, 101] width 6 height 6
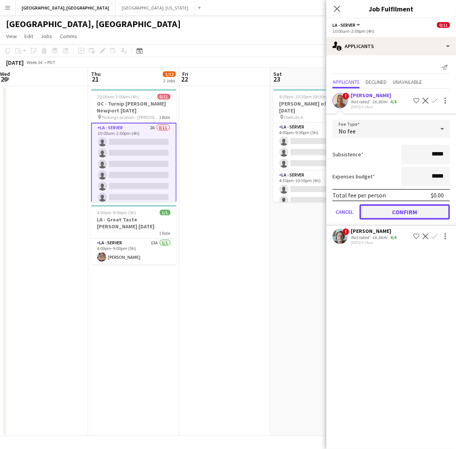
click at [393, 211] on button "Confirm" at bounding box center [405, 211] width 90 height 15
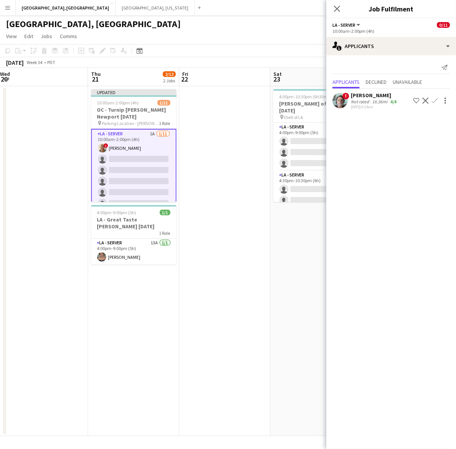
click at [437, 98] on app-icon "Confirm" at bounding box center [435, 101] width 6 height 6
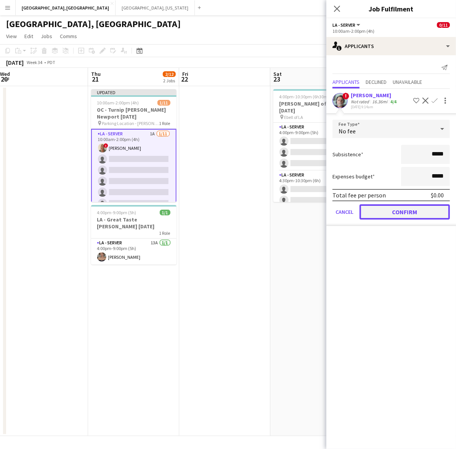
click at [414, 209] on button "Confirm" at bounding box center [405, 211] width 90 height 15
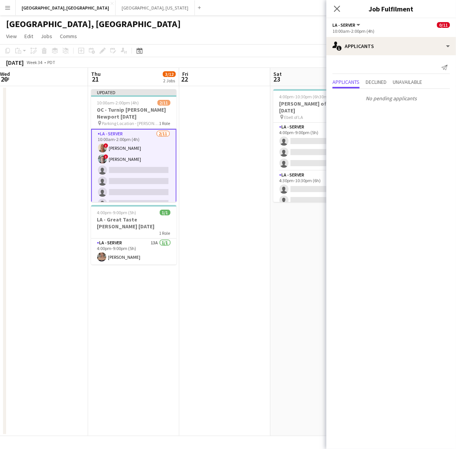
click at [135, 146] on app-card-role "LA - Server [DATE] 10:00am-2:00pm (4h) ! [PERSON_NAME] ! [PERSON_NAME] single-n…" at bounding box center [133, 198] width 85 height 138
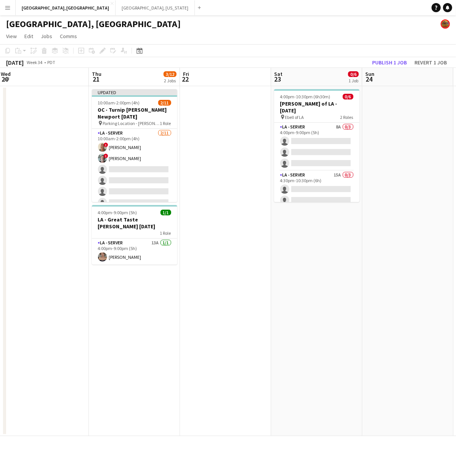
drag, startPoint x: 138, startPoint y: 147, endPoint x: 182, endPoint y: 139, distance: 44.9
click at [138, 147] on app-card-role "LA - Server [DATE] 10:00am-2:00pm (4h) ! [PERSON_NAME] ! [PERSON_NAME] single-n…" at bounding box center [134, 197] width 85 height 137
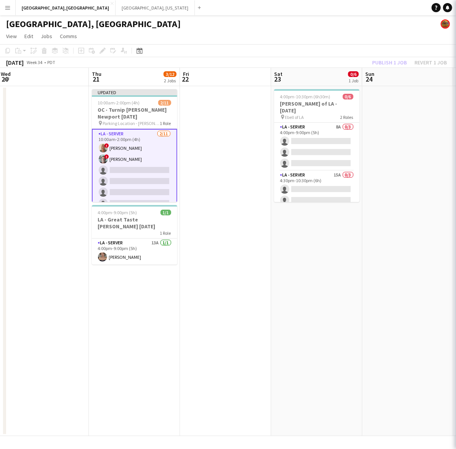
scroll to position [0, 275]
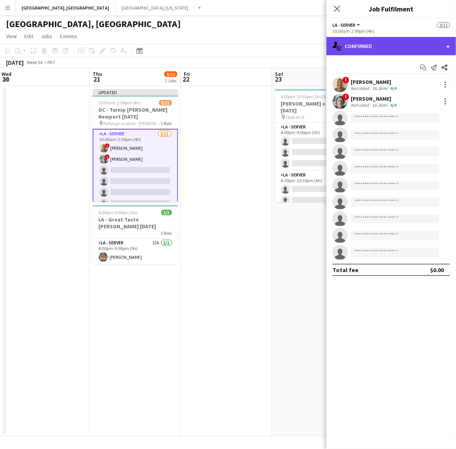
click at [376, 43] on div "single-neutral-actions-check-2 Confirmed" at bounding box center [392, 46] width 130 height 18
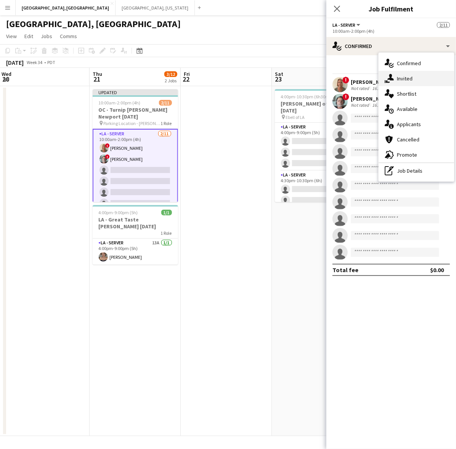
click at [396, 76] on div "single-neutral-actions-share-1 Invited" at bounding box center [417, 78] width 76 height 15
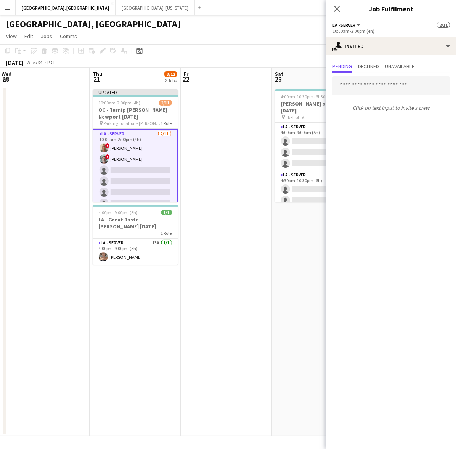
click at [378, 90] on input "text" at bounding box center [391, 85] width 117 height 19
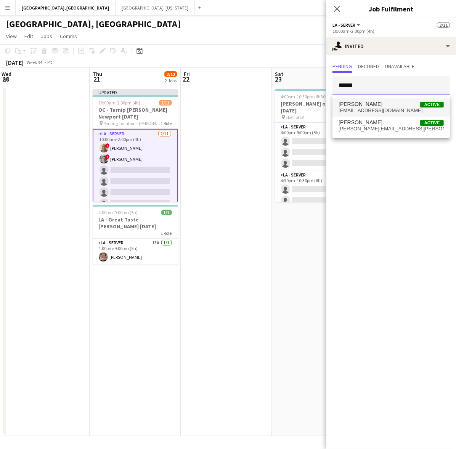
type input "******"
click at [374, 111] on span "[EMAIL_ADDRESS][DOMAIN_NAME]" at bounding box center [391, 111] width 105 height 6
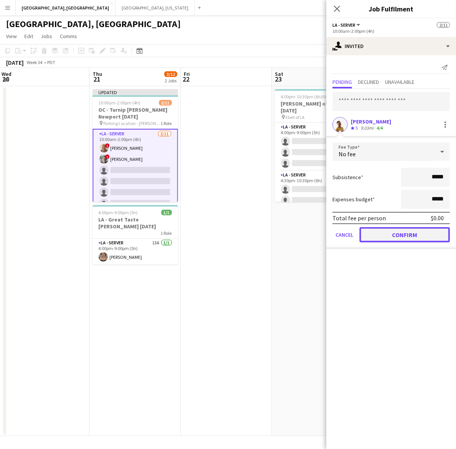
click at [397, 237] on button "Confirm" at bounding box center [405, 234] width 90 height 15
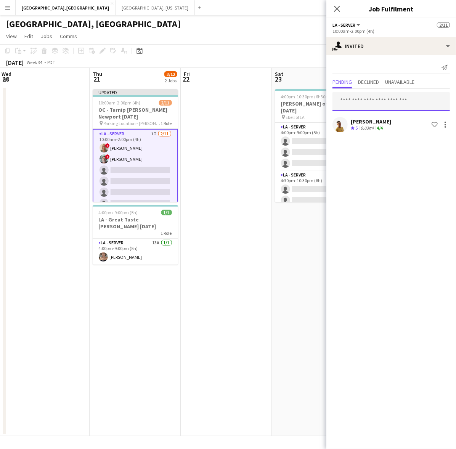
click at [384, 95] on input "text" at bounding box center [391, 101] width 117 height 19
click at [355, 102] on input "text" at bounding box center [391, 101] width 117 height 19
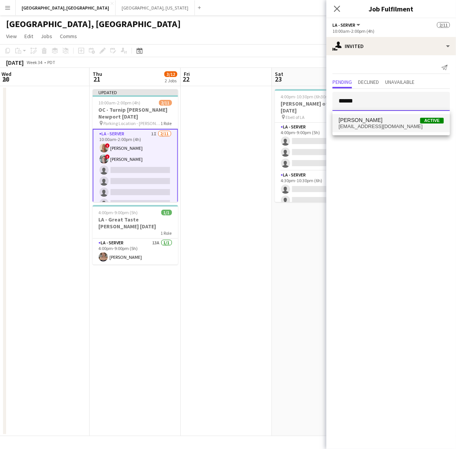
type input "******"
click at [370, 117] on span "[PERSON_NAME]" at bounding box center [361, 120] width 44 height 6
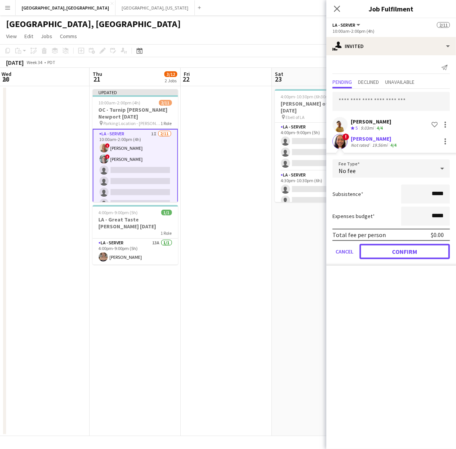
click at [394, 254] on button "Confirm" at bounding box center [405, 251] width 90 height 15
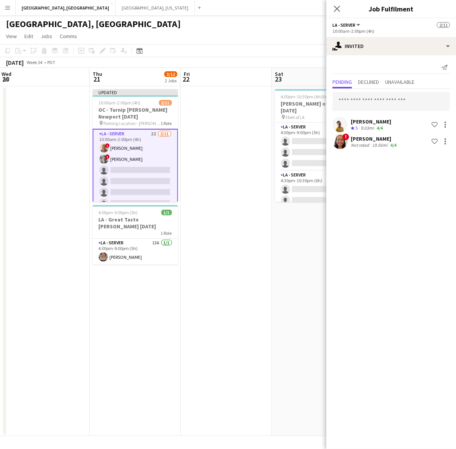
click at [349, 142] on div "! [PERSON_NAME] Not rated 19.56mi 4/4 Shortlist crew" at bounding box center [392, 141] width 130 height 15
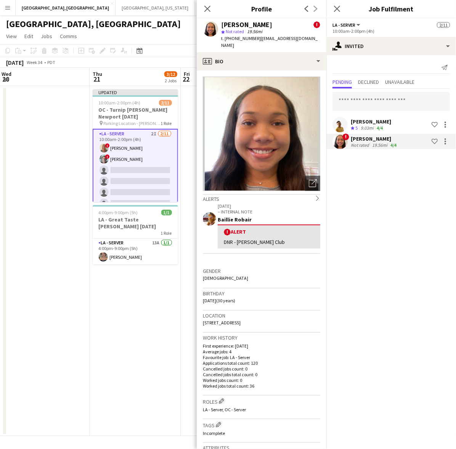
click at [349, 142] on div "! [PERSON_NAME] Not rated 19.56mi 4/4 Shortlist crew" at bounding box center [392, 141] width 130 height 15
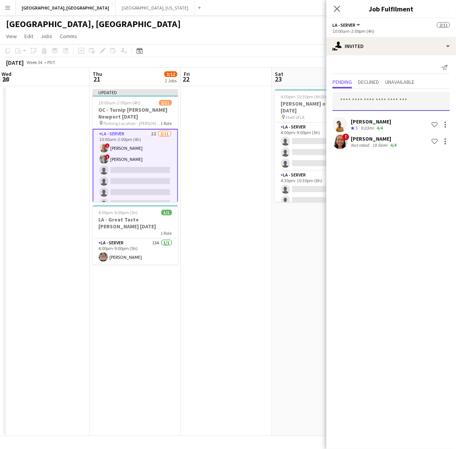
click at [390, 102] on input "text" at bounding box center [391, 101] width 117 height 19
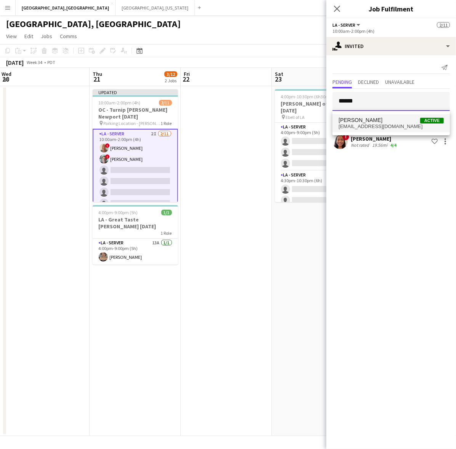
type input "******"
click at [380, 124] on span "[EMAIL_ADDRESS][DOMAIN_NAME]" at bounding box center [391, 127] width 105 height 6
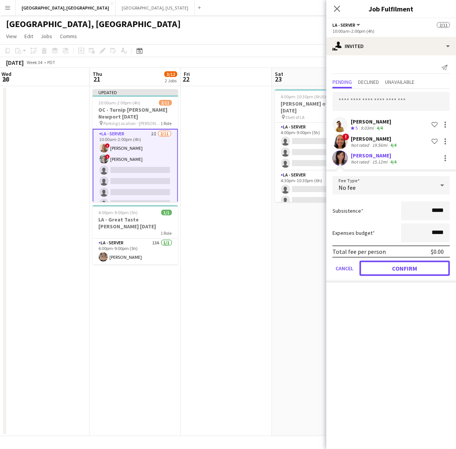
drag, startPoint x: 404, startPoint y: 264, endPoint x: 404, endPoint y: 247, distance: 16.8
click at [404, 264] on button "Confirm" at bounding box center [405, 268] width 90 height 15
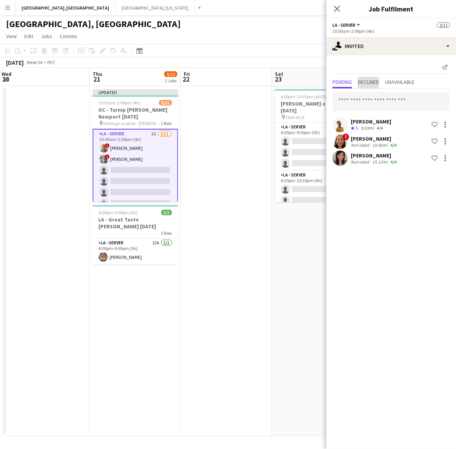
click at [371, 88] on span "Declined" at bounding box center [368, 82] width 21 height 11
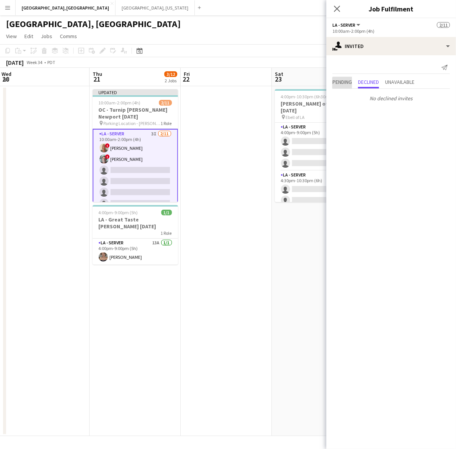
click at [349, 86] on span "Pending" at bounding box center [342, 82] width 19 height 11
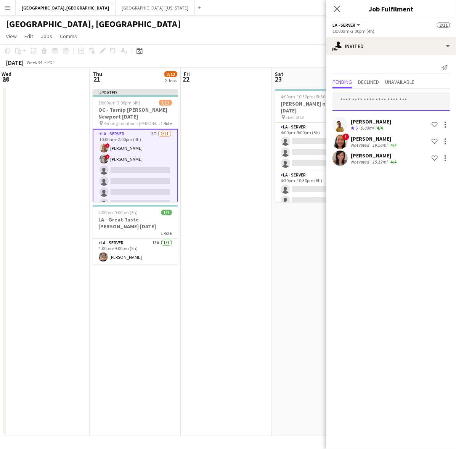
click at [373, 104] on input "text" at bounding box center [391, 101] width 117 height 19
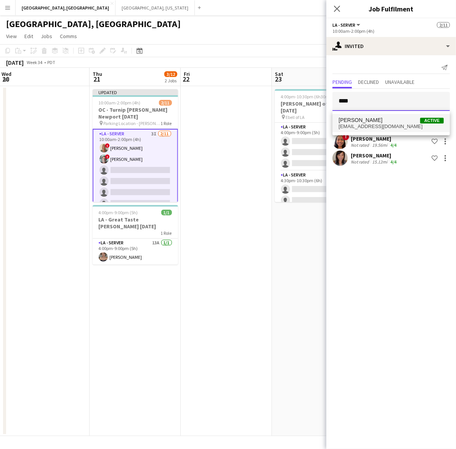
type input "****"
click at [380, 124] on span "[EMAIL_ADDRESS][DOMAIN_NAME]" at bounding box center [391, 127] width 105 height 6
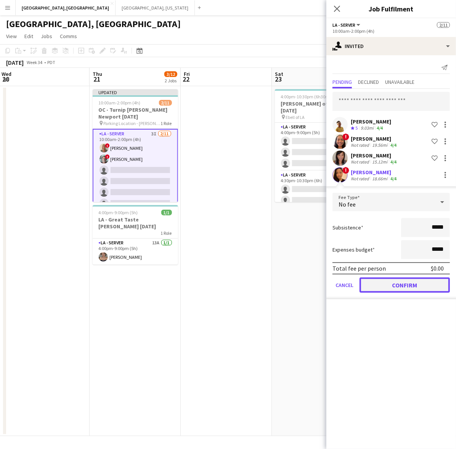
click at [383, 285] on button "Confirm" at bounding box center [405, 285] width 90 height 15
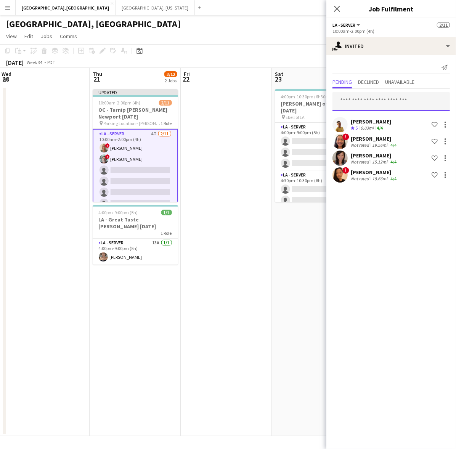
click at [362, 98] on input "text" at bounding box center [391, 101] width 117 height 19
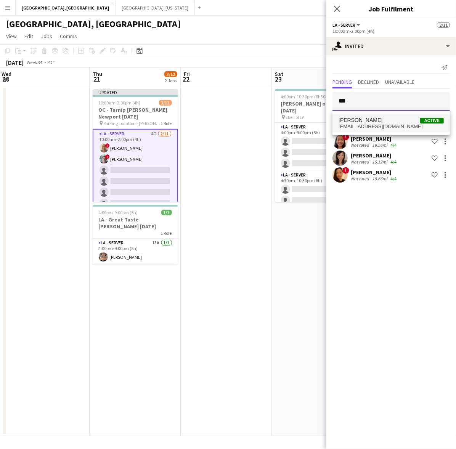
type input "***"
click at [364, 120] on span "[PERSON_NAME]" at bounding box center [361, 120] width 44 height 6
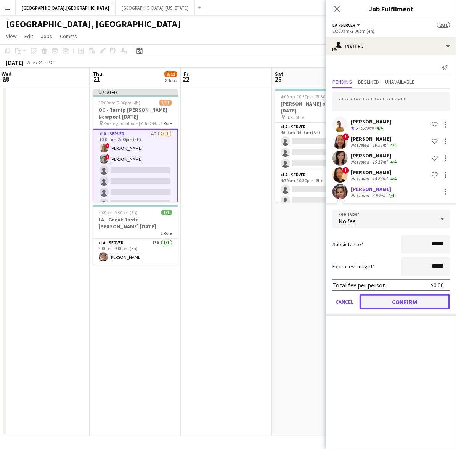
click at [402, 299] on button "Confirm" at bounding box center [405, 301] width 90 height 15
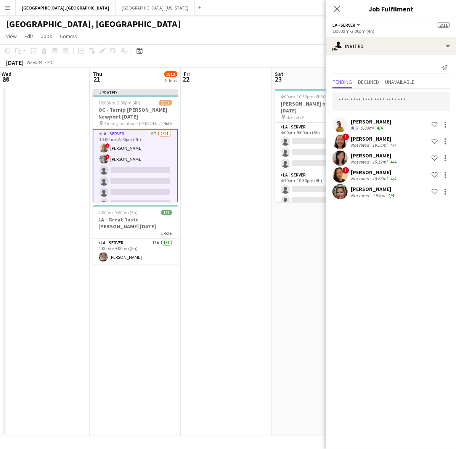
drag, startPoint x: 279, startPoint y: 27, endPoint x: 292, endPoint y: 27, distance: 13.0
click at [279, 27] on div "[GEOGRAPHIC_DATA], [GEOGRAPHIC_DATA]" at bounding box center [228, 22] width 456 height 14
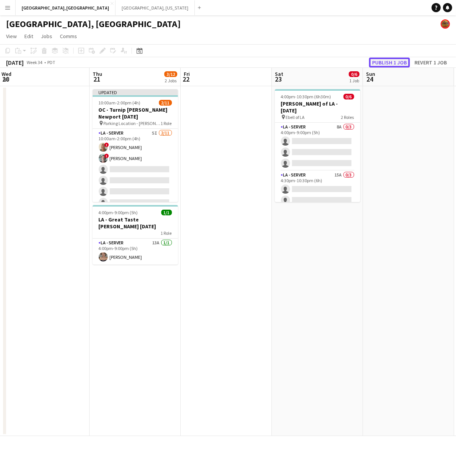
click at [390, 60] on button "Publish 1 job" at bounding box center [389, 63] width 41 height 10
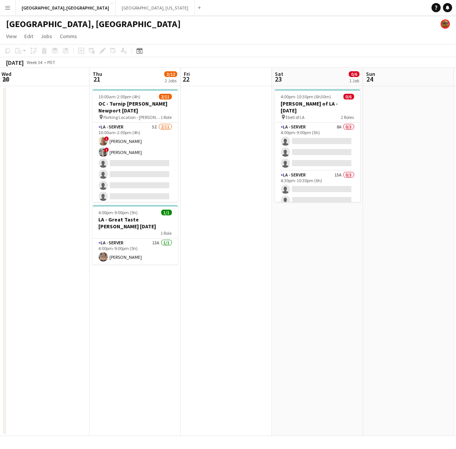
click at [447, 20] on app-user-avatar at bounding box center [445, 23] width 9 height 9
click at [446, 22] on app-user-avatar at bounding box center [445, 23] width 9 height 9
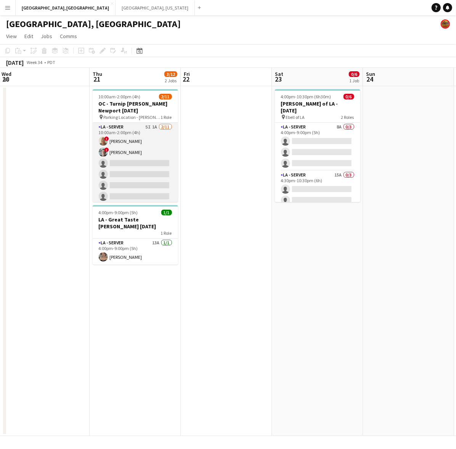
click at [147, 146] on app-card-role "LA - Server 5I 1A [DATE] 10:00am-2:00pm (4h) ! [PERSON_NAME] ! [PERSON_NAME] si…" at bounding box center [135, 191] width 85 height 137
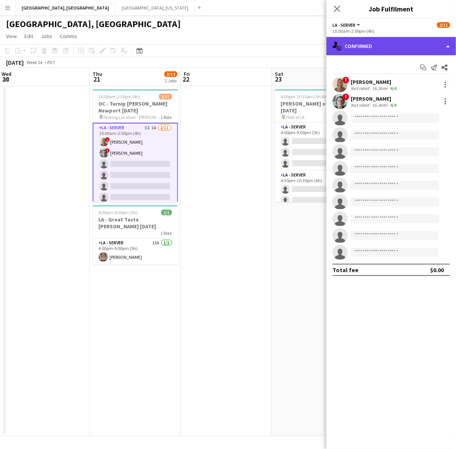
click at [367, 43] on div "single-neutral-actions-check-2 Confirmed" at bounding box center [392, 46] width 130 height 18
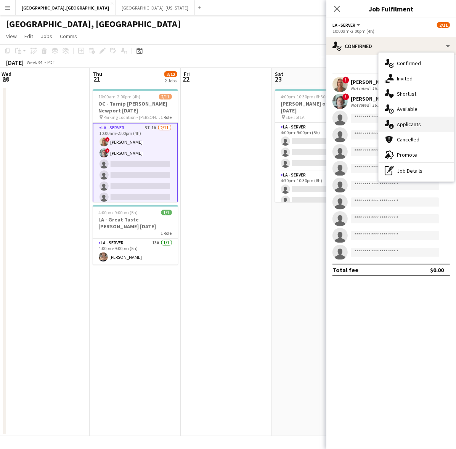
click at [411, 123] on div "single-neutral-actions-information Applicants" at bounding box center [417, 124] width 76 height 15
